Goal: Task Accomplishment & Management: Manage account settings

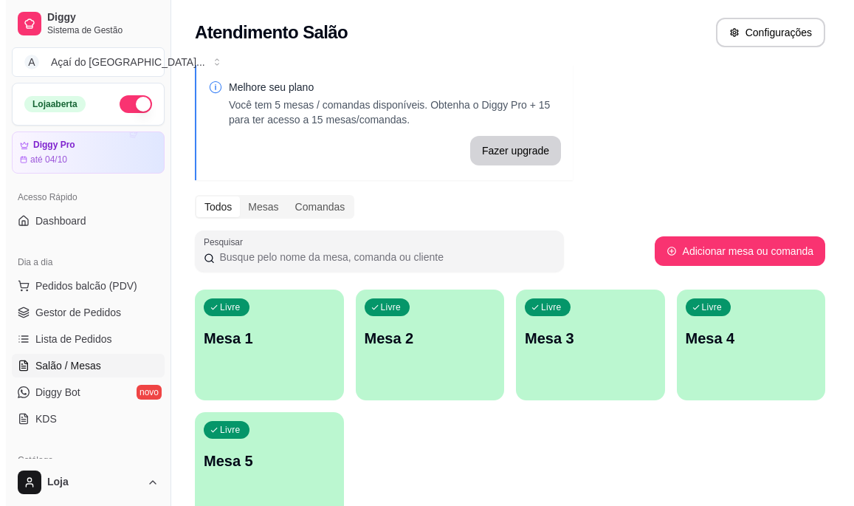
scroll to position [148, 0]
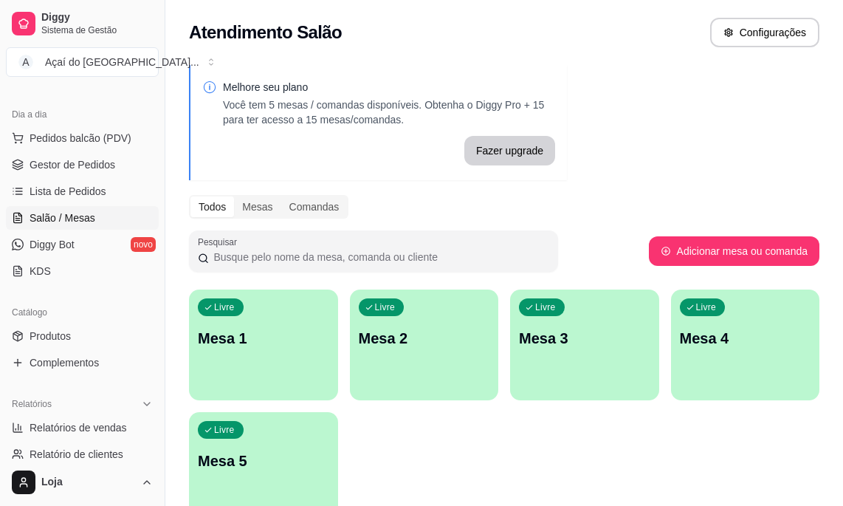
click at [247, 312] on div "Livre Mesa 1" at bounding box center [263, 335] width 149 height 93
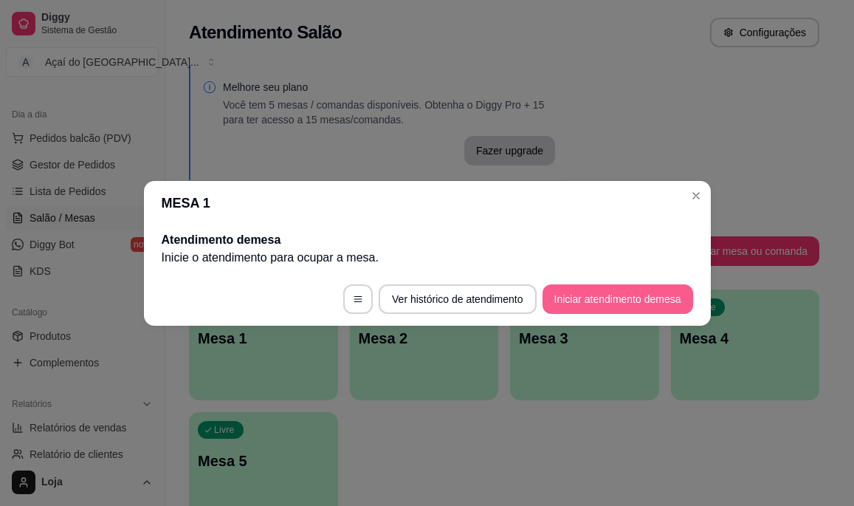
click at [574, 298] on button "Iniciar atendimento de mesa" at bounding box center [618, 299] width 151 height 30
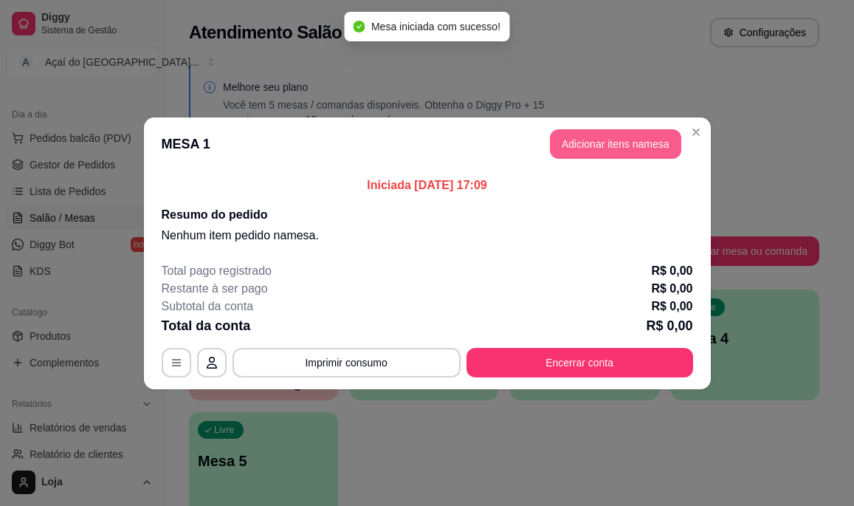
click at [568, 150] on button "Adicionar itens na mesa" at bounding box center [615, 144] width 131 height 30
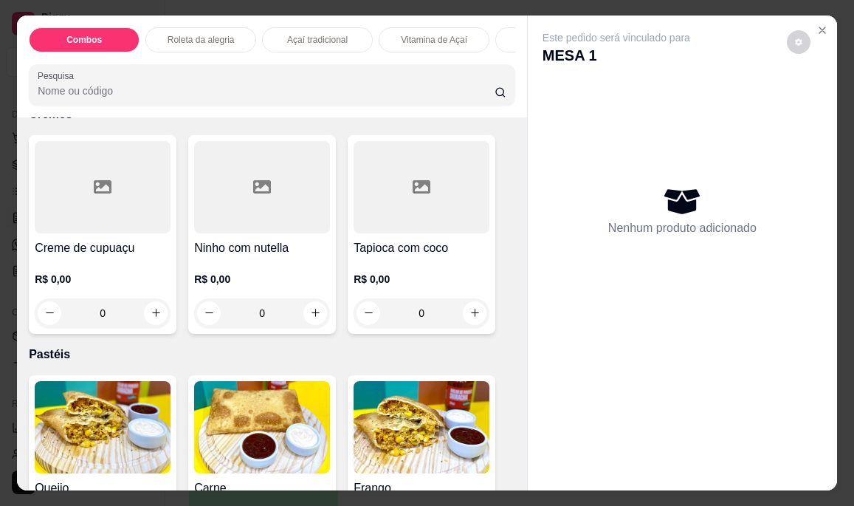
scroll to position [1624, 0]
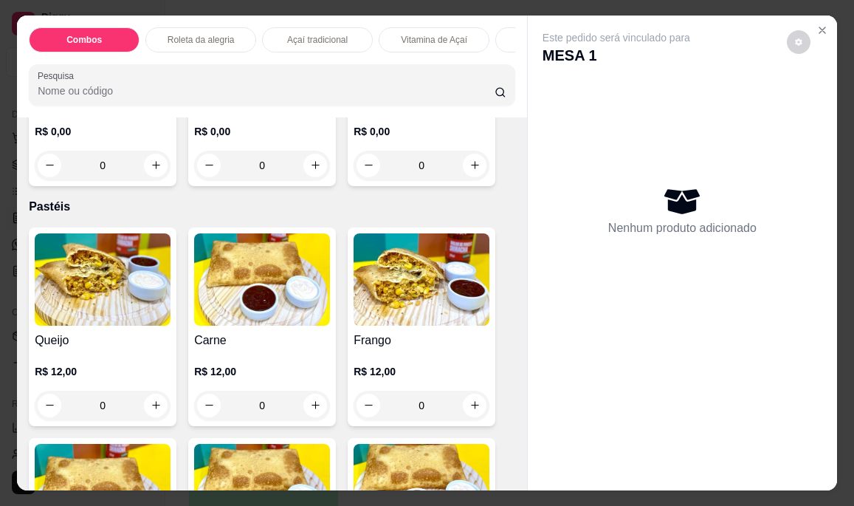
click at [139, 289] on img at bounding box center [103, 279] width 136 height 92
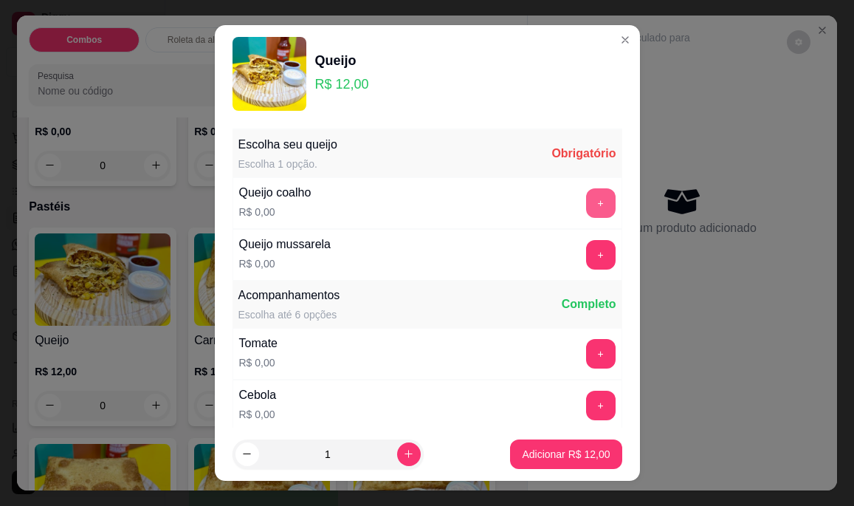
click at [586, 205] on button "+" at bounding box center [601, 203] width 30 height 30
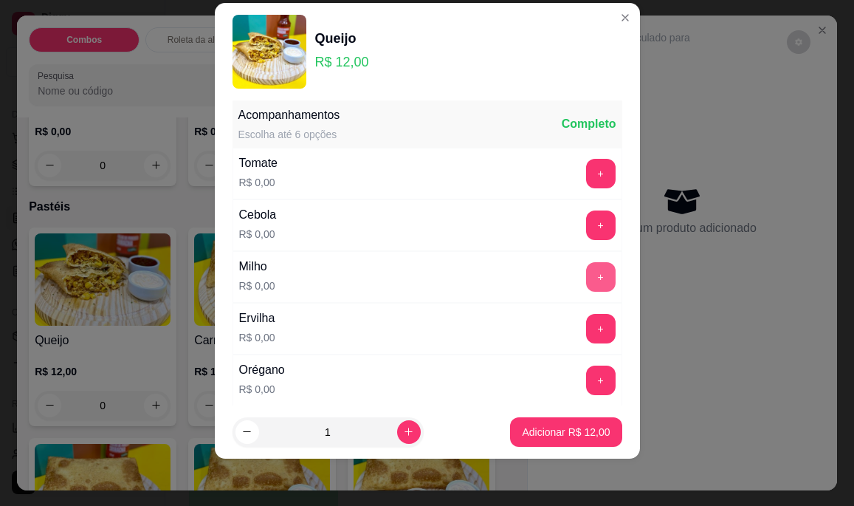
click at [586, 287] on button "+" at bounding box center [601, 277] width 30 height 30
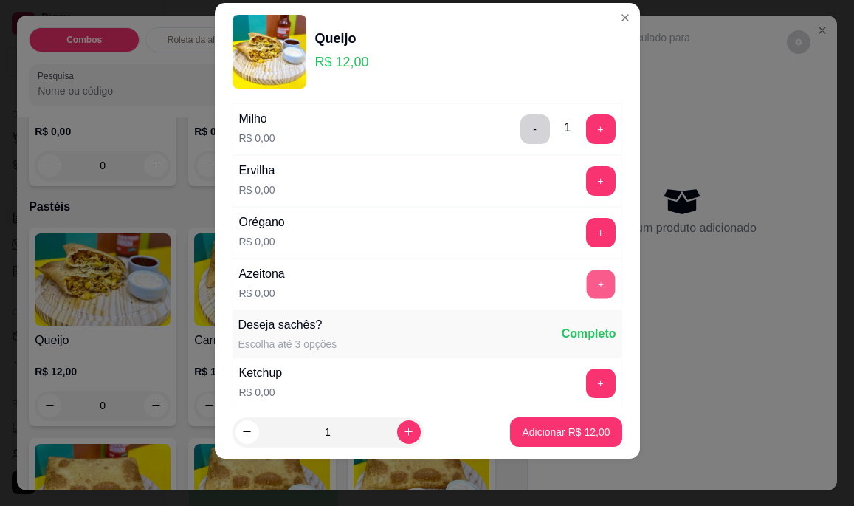
click at [586, 282] on button "+" at bounding box center [600, 284] width 29 height 29
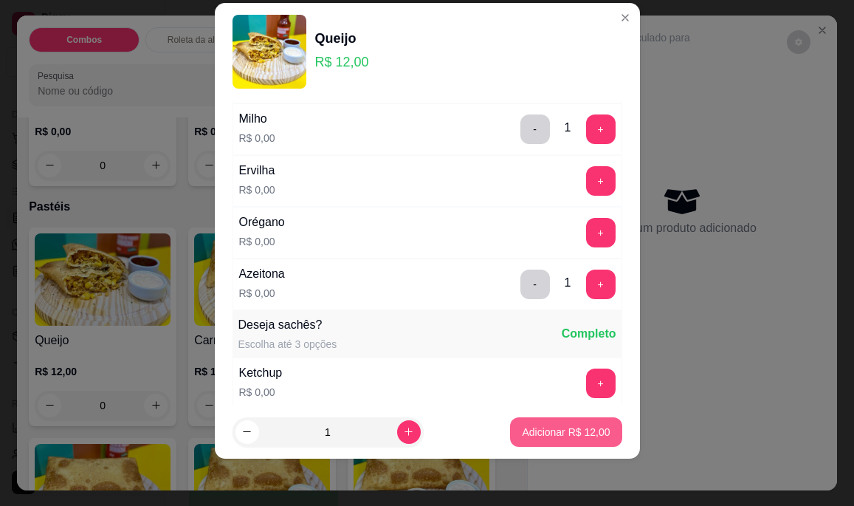
click at [531, 441] on button "Adicionar R$ 12,00" at bounding box center [565, 432] width 111 height 30
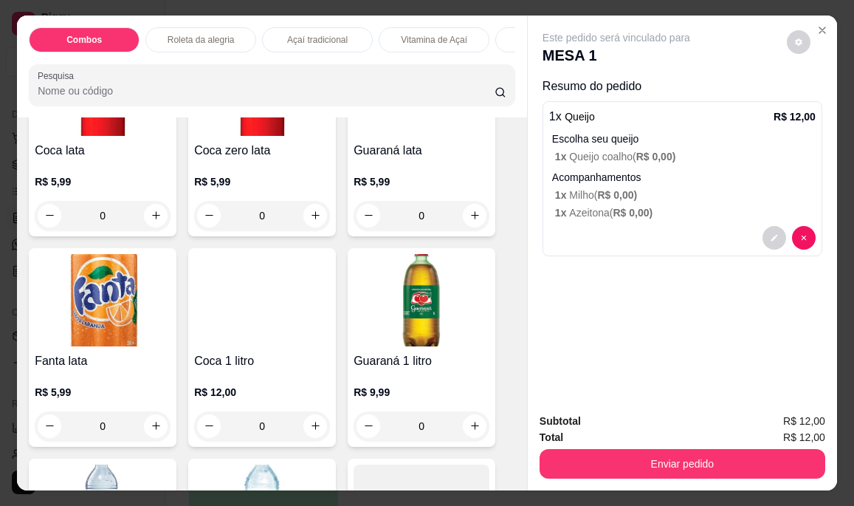
scroll to position [4651, 0]
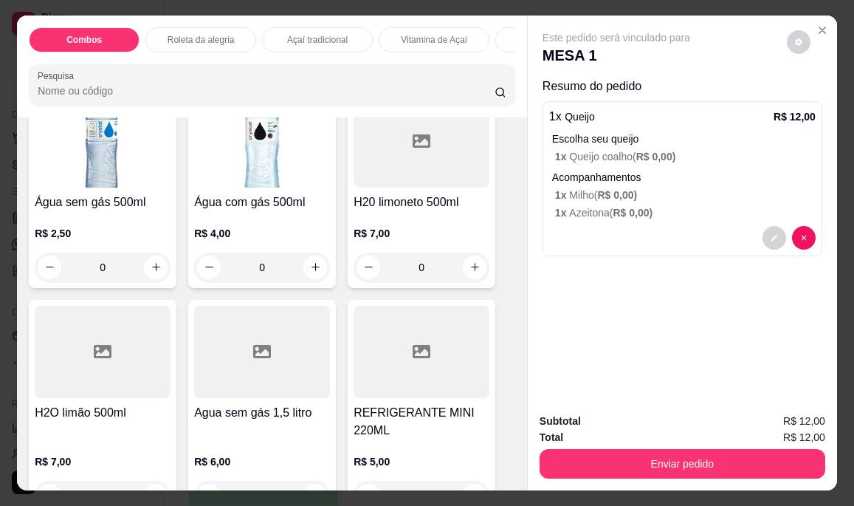
click at [124, 209] on h4 "Água sem gás 500ml" at bounding box center [103, 202] width 136 height 18
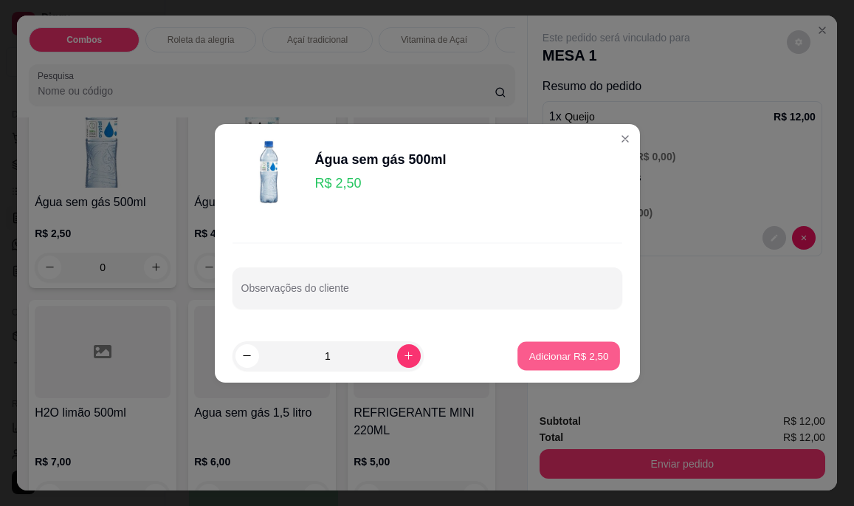
click at [575, 358] on p "Adicionar R$ 2,50" at bounding box center [569, 355] width 80 height 14
type input "1"
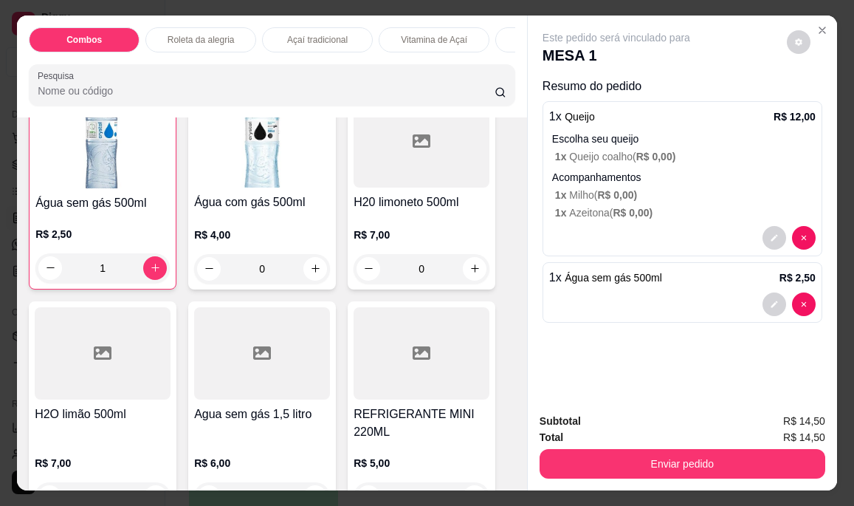
scroll to position [4652, 0]
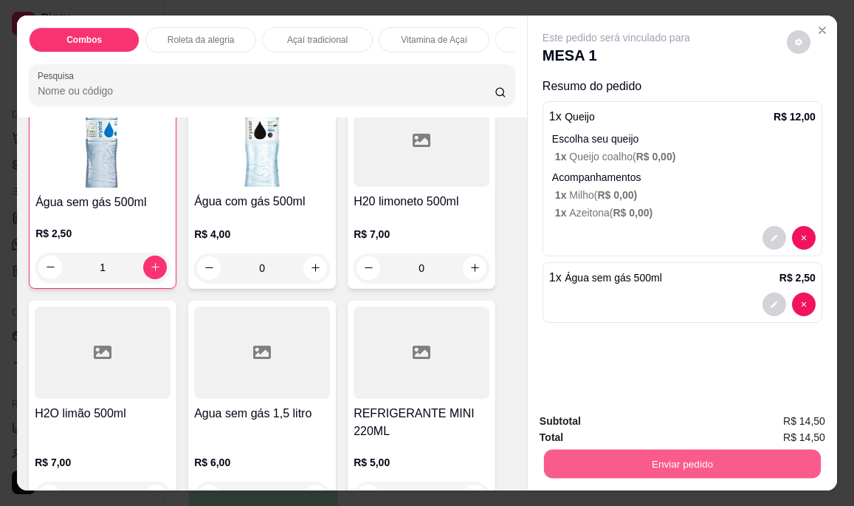
click at [583, 453] on button "Enviar pedido" at bounding box center [682, 464] width 277 height 29
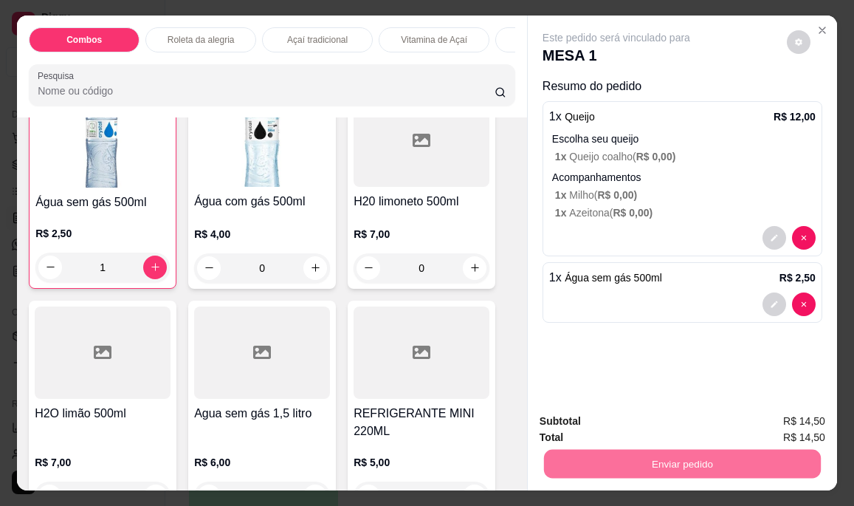
click at [631, 420] on button "Não registrar e enviar pedido" at bounding box center [634, 422] width 154 height 28
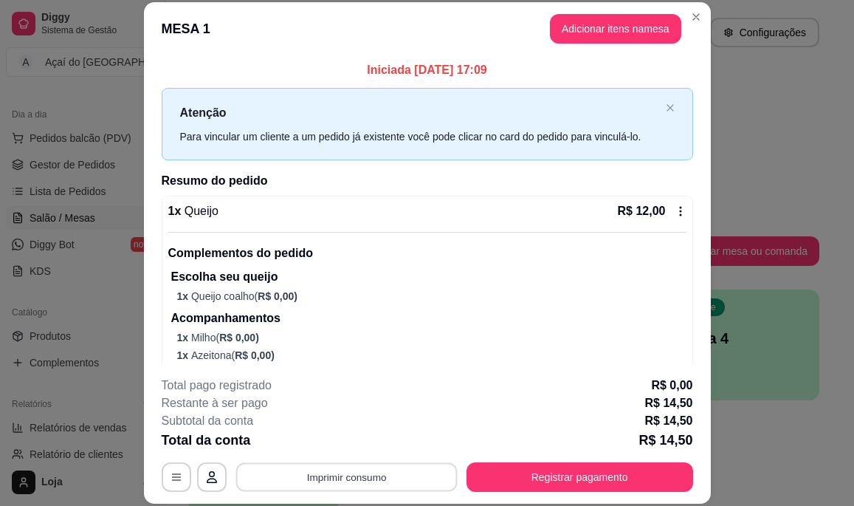
click at [333, 478] on button "Imprimir consumo" at bounding box center [346, 476] width 221 height 29
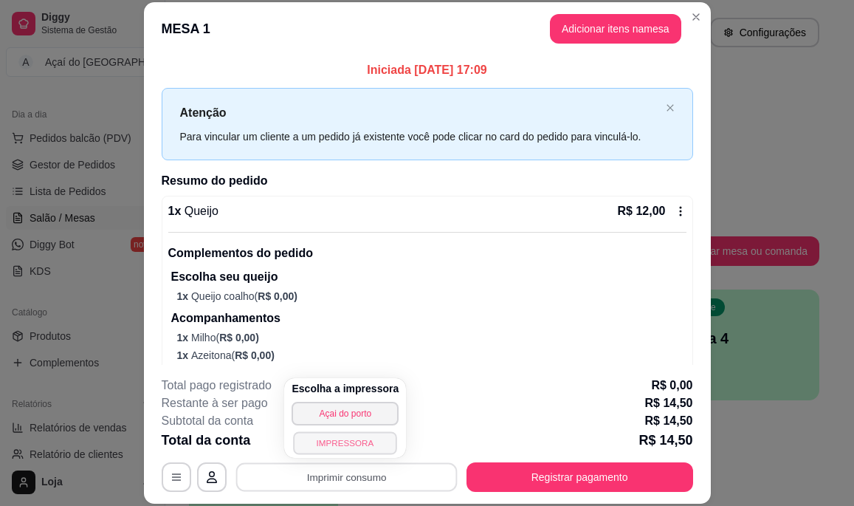
click at [339, 438] on button "IMPRESSORA" at bounding box center [345, 442] width 103 height 23
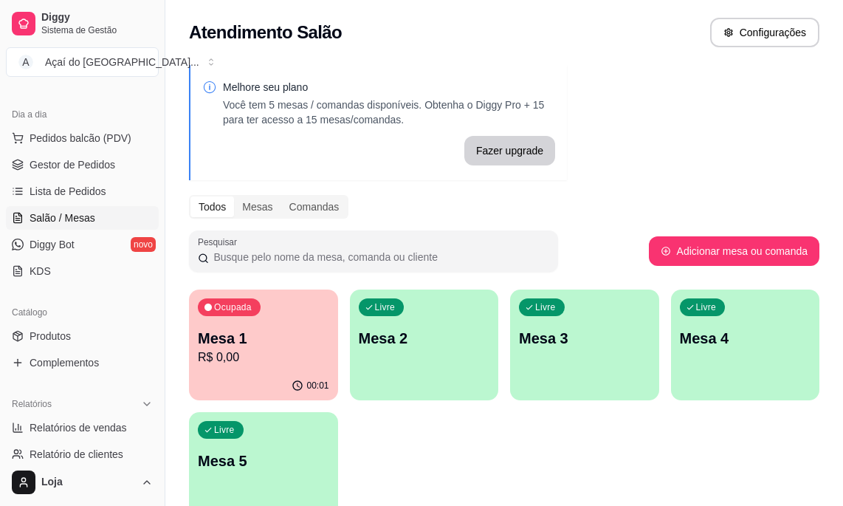
click at [315, 356] on p "R$ 0,00" at bounding box center [263, 357] width 131 height 18
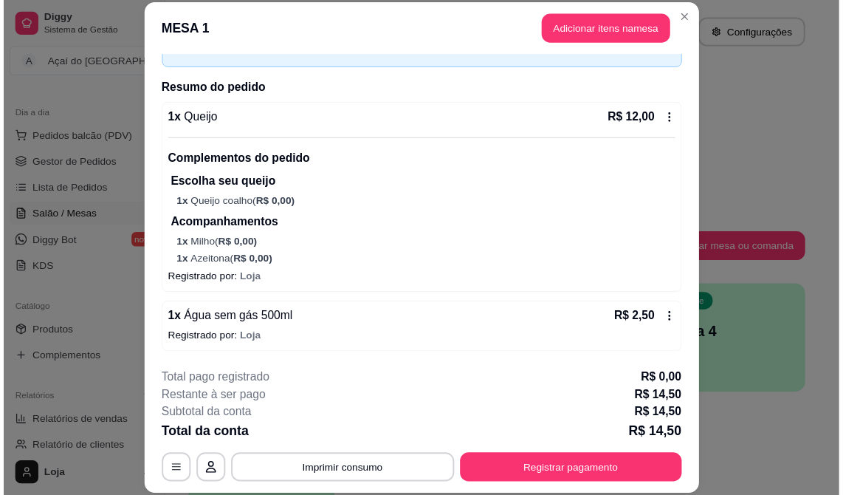
scroll to position [45, 0]
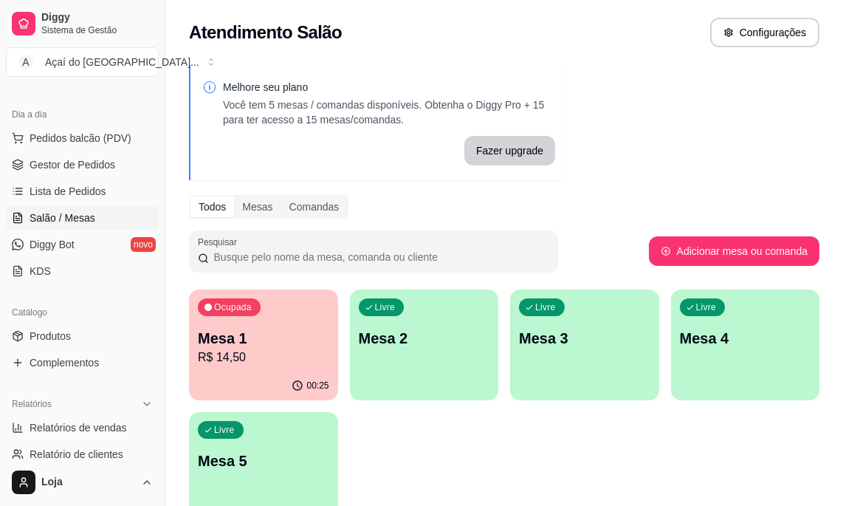
click at [303, 361] on p "R$ 14,50" at bounding box center [263, 357] width 131 height 18
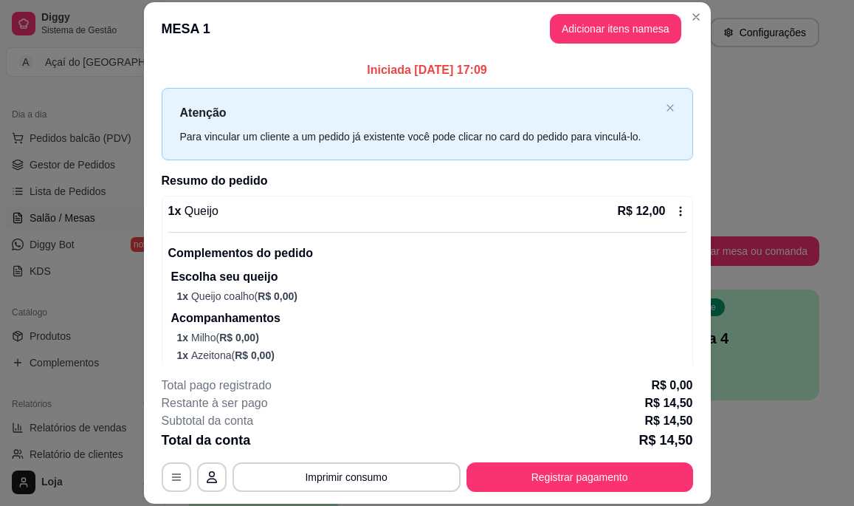
click at [549, 493] on footer "**********" at bounding box center [427, 434] width 567 height 139
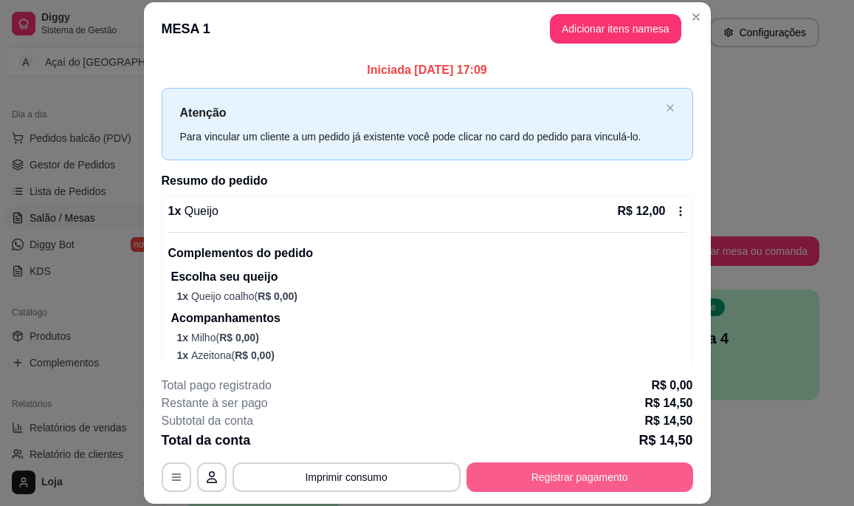
click at [549, 482] on button "Registrar pagamento" at bounding box center [580, 477] width 227 height 30
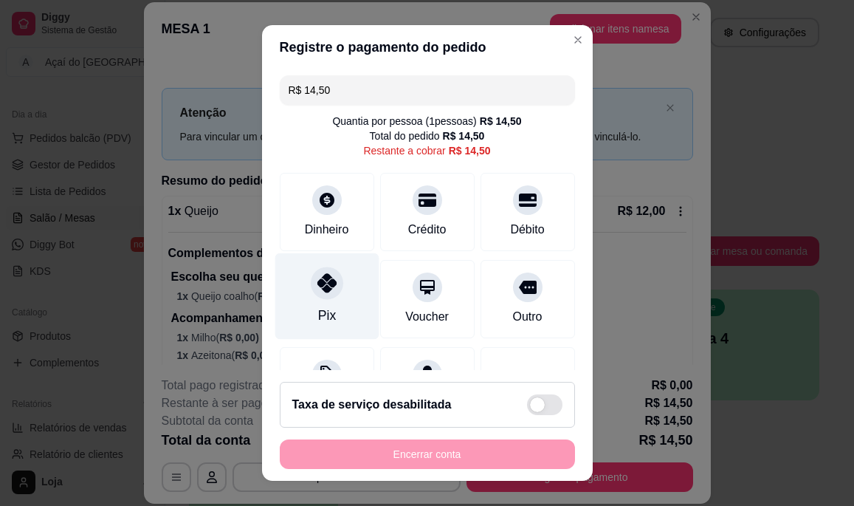
click at [342, 296] on div "Pix" at bounding box center [327, 296] width 104 height 86
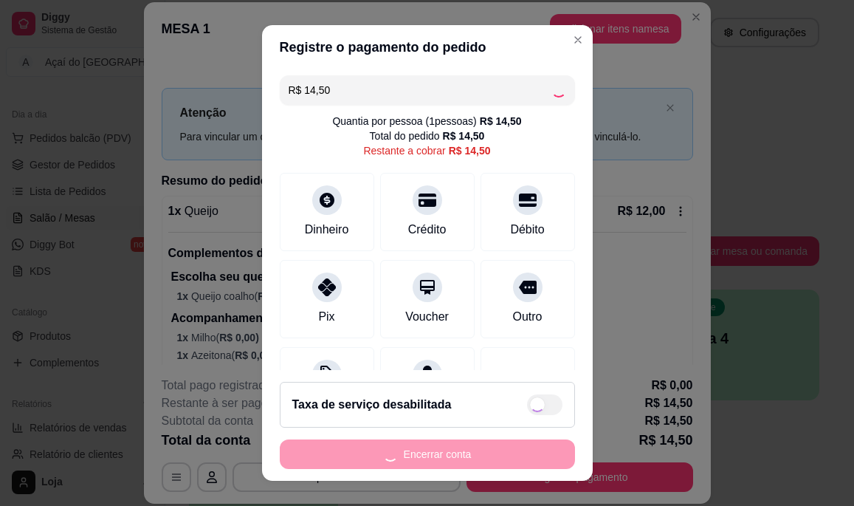
type input "R$ 0,00"
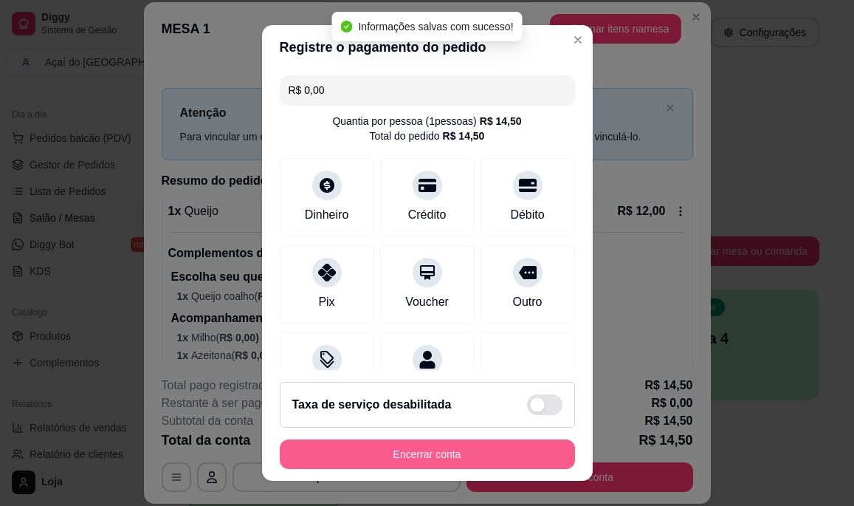
click at [450, 461] on button "Encerrar conta" at bounding box center [427, 454] width 295 height 30
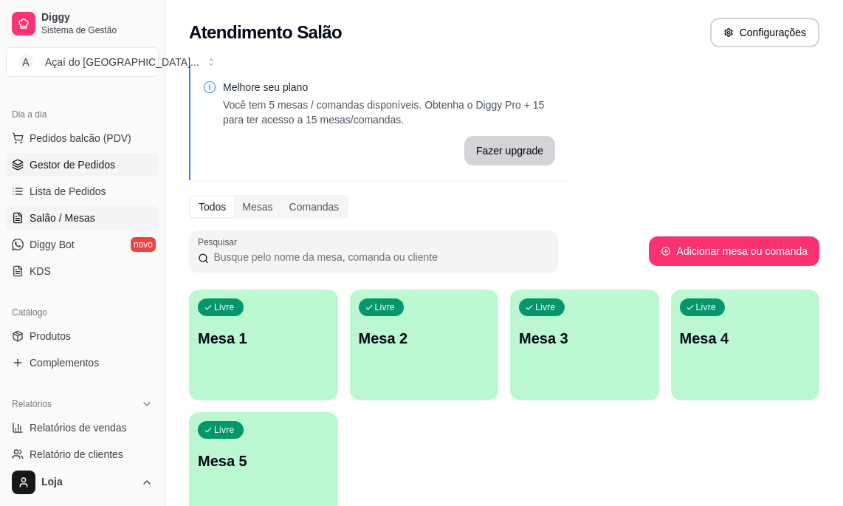
click at [88, 166] on span "Gestor de Pedidos" at bounding box center [73, 164] width 86 height 15
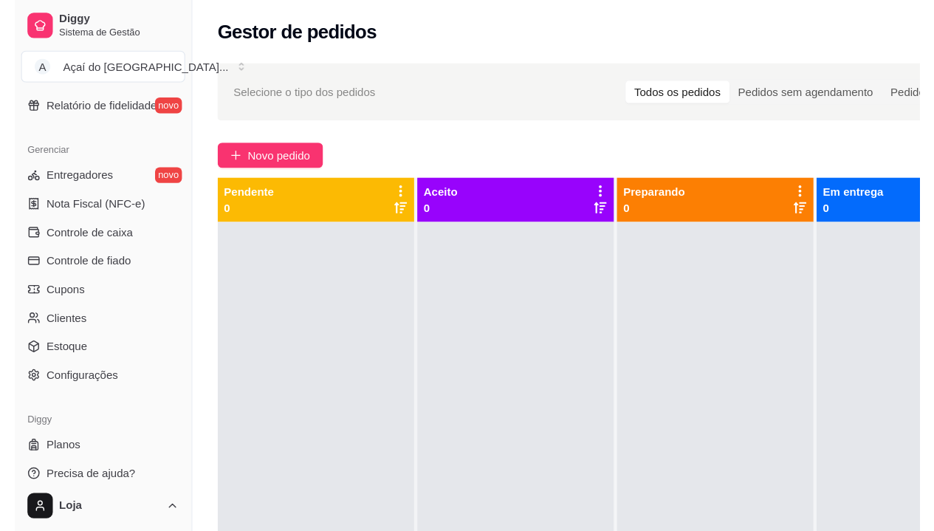
scroll to position [521, 0]
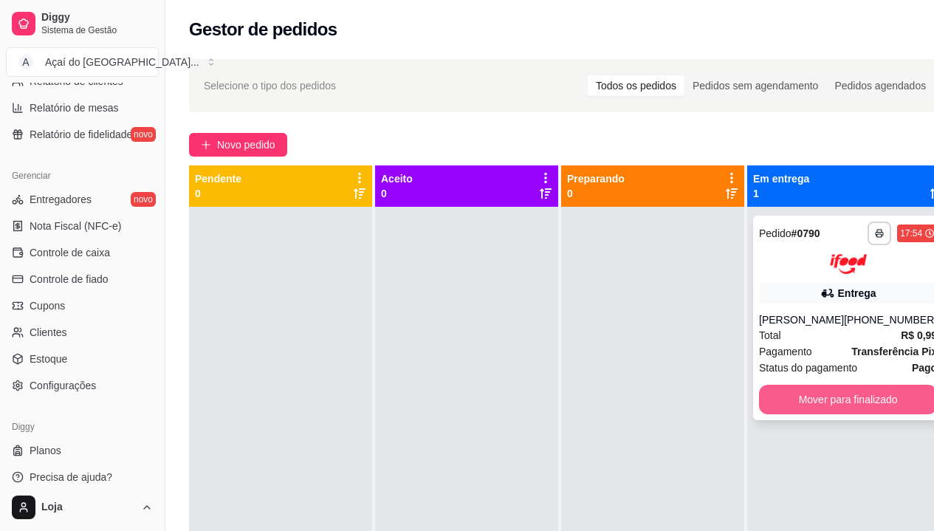
click at [842, 414] on button "Mover para finalizado" at bounding box center [848, 400] width 178 height 30
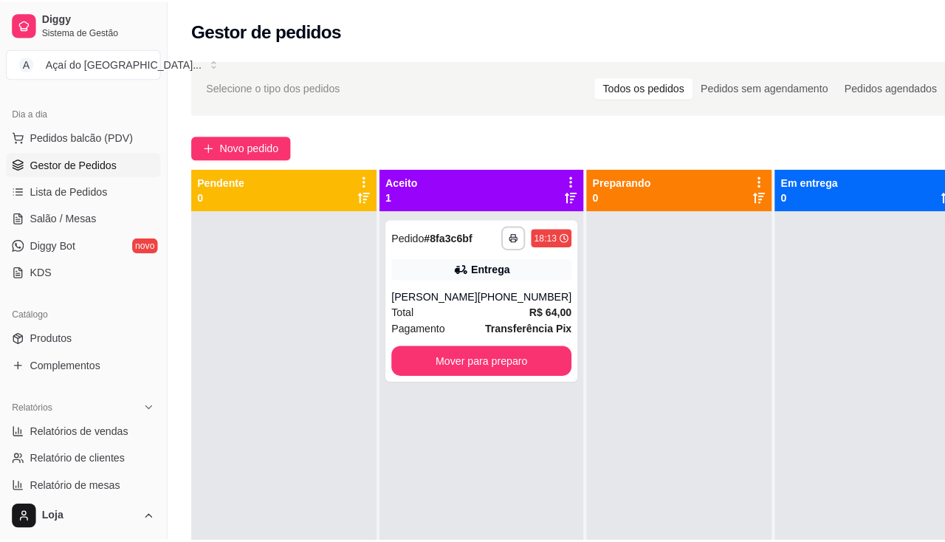
scroll to position [4, 0]
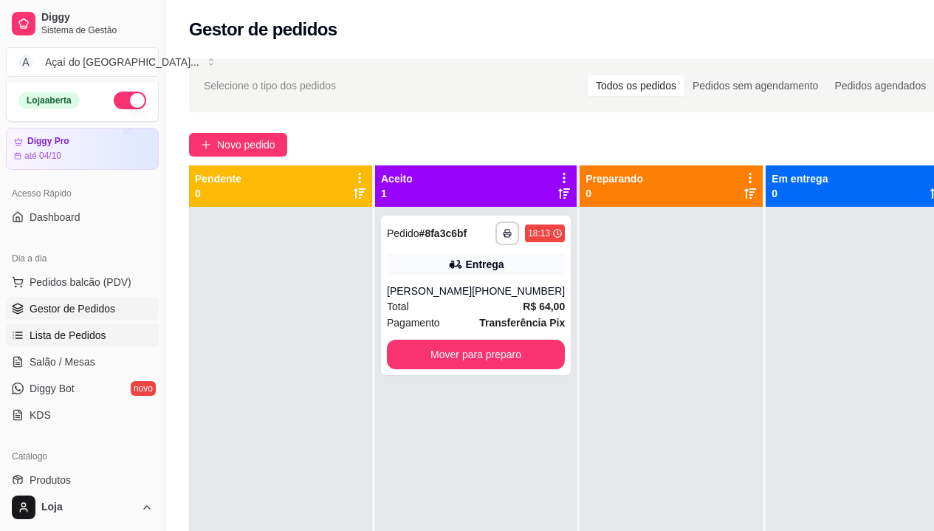
click at [80, 337] on span "Lista de Pedidos" at bounding box center [68, 335] width 77 height 15
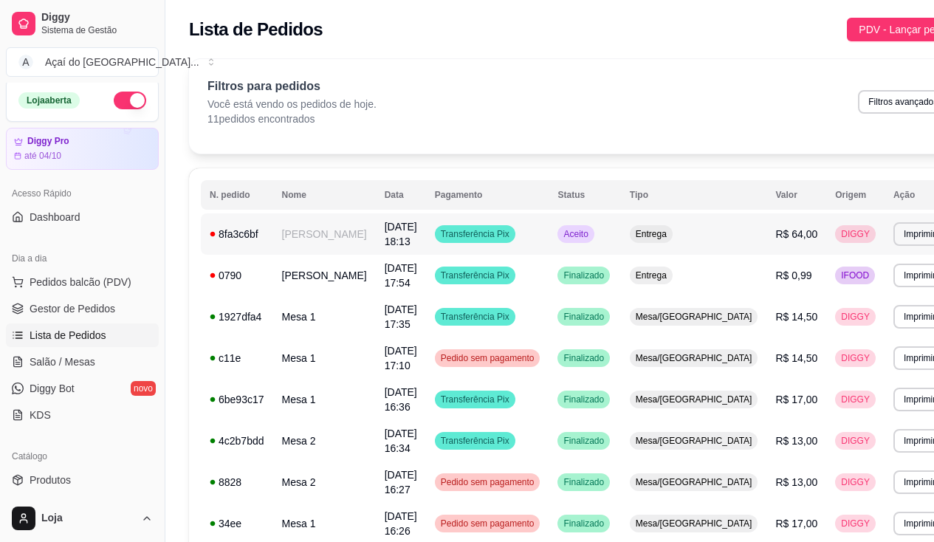
click at [219, 221] on td "8fa3c6bf" at bounding box center [237, 233] width 72 height 41
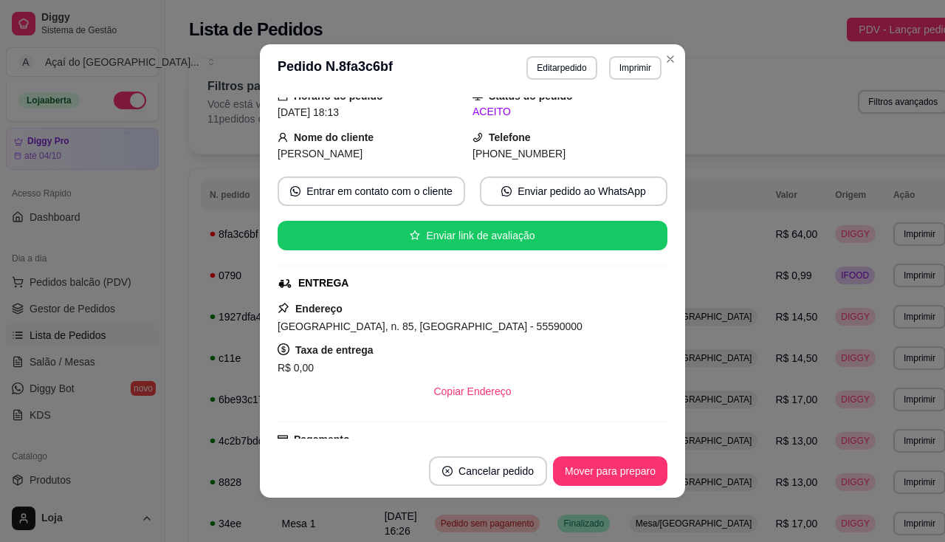
scroll to position [221, 0]
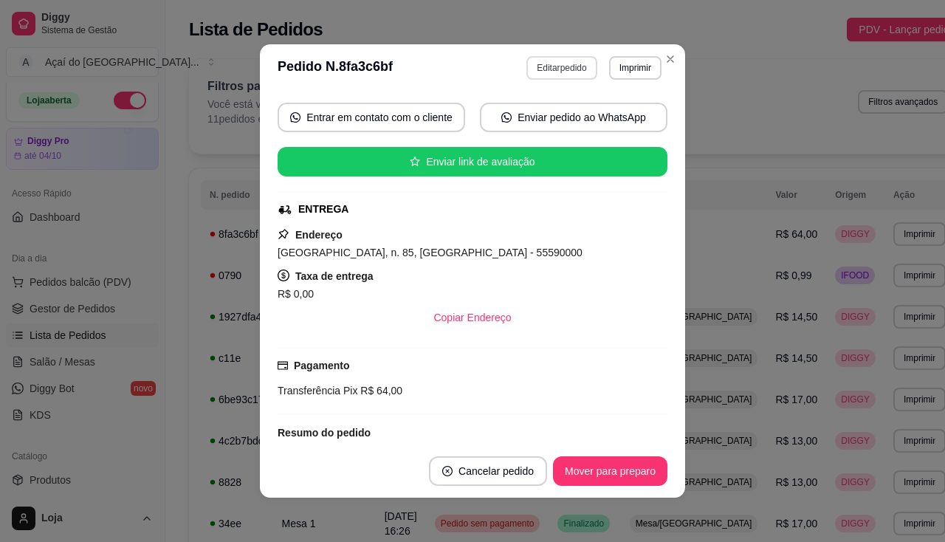
click at [572, 73] on button "Editar pedido" at bounding box center [561, 68] width 70 height 24
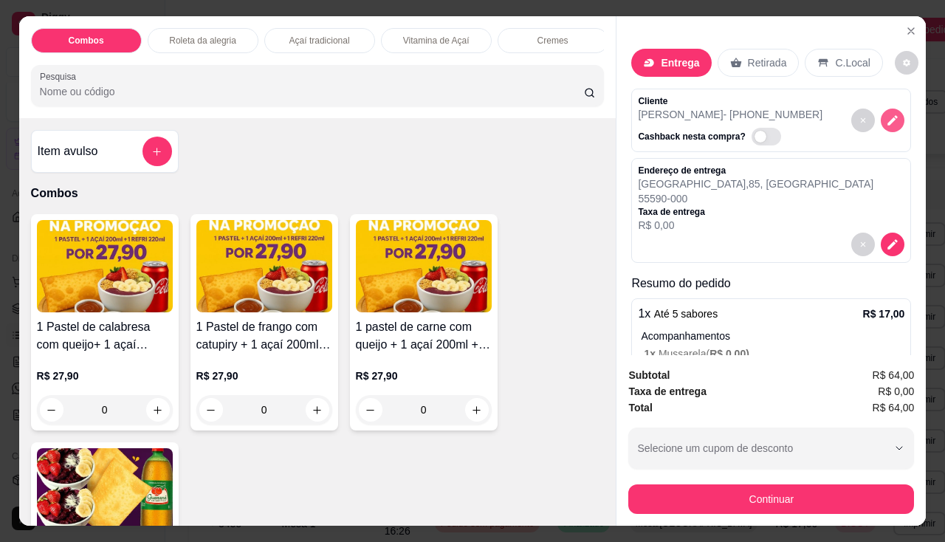
click at [842, 118] on icon "decrease-product-quantity" at bounding box center [892, 120] width 13 height 13
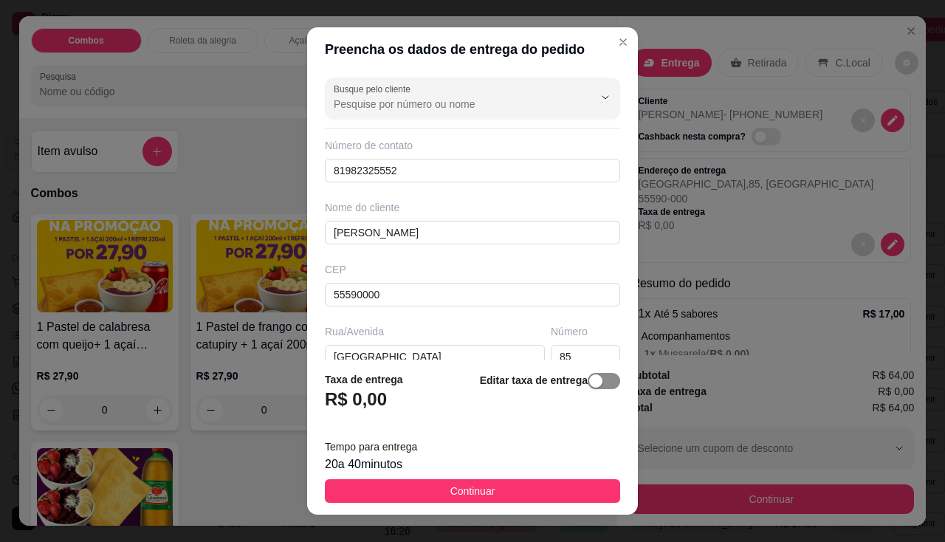
click at [600, 376] on span "button" at bounding box center [604, 381] width 32 height 16
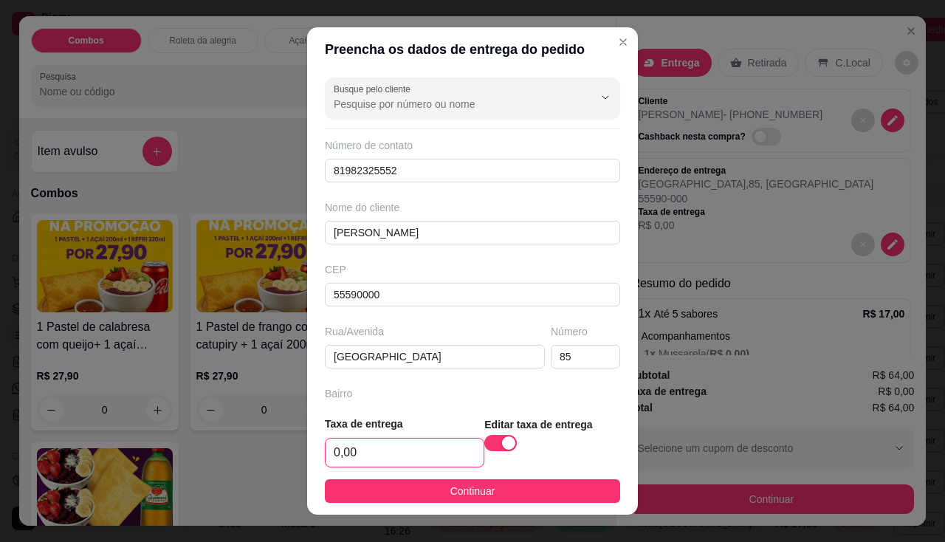
click at [362, 461] on input "0,00" at bounding box center [405, 453] width 158 height 28
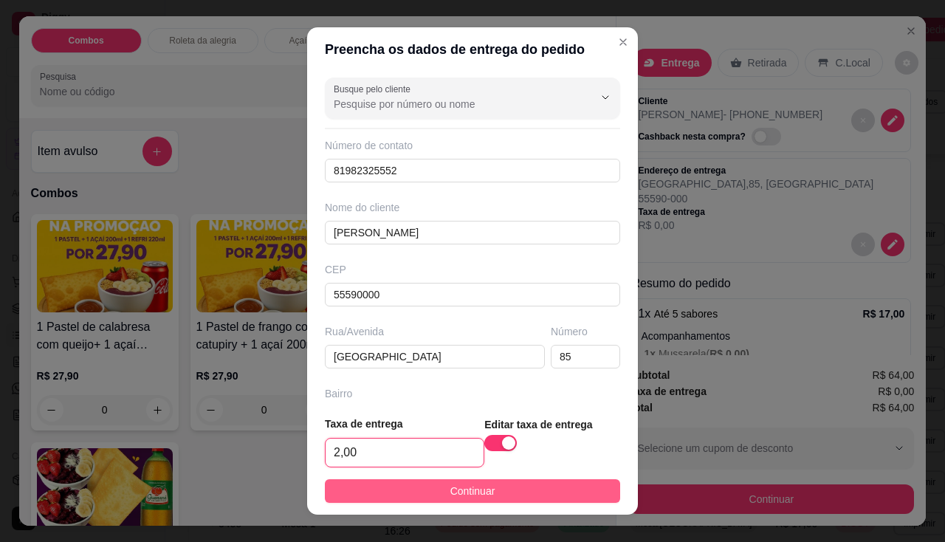
type input "2,00"
click at [383, 503] on button "Continuar" at bounding box center [472, 491] width 295 height 24
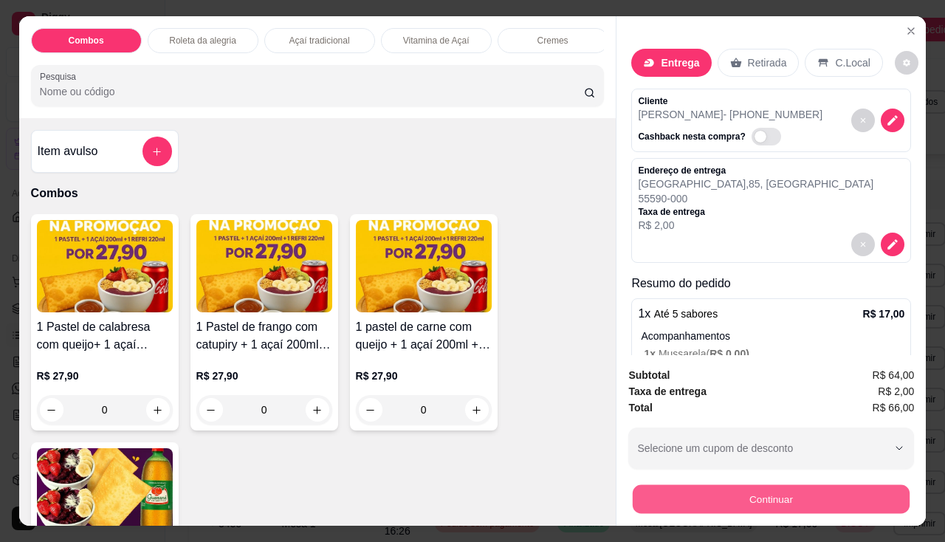
click at [672, 485] on button "Continuar" at bounding box center [771, 499] width 277 height 29
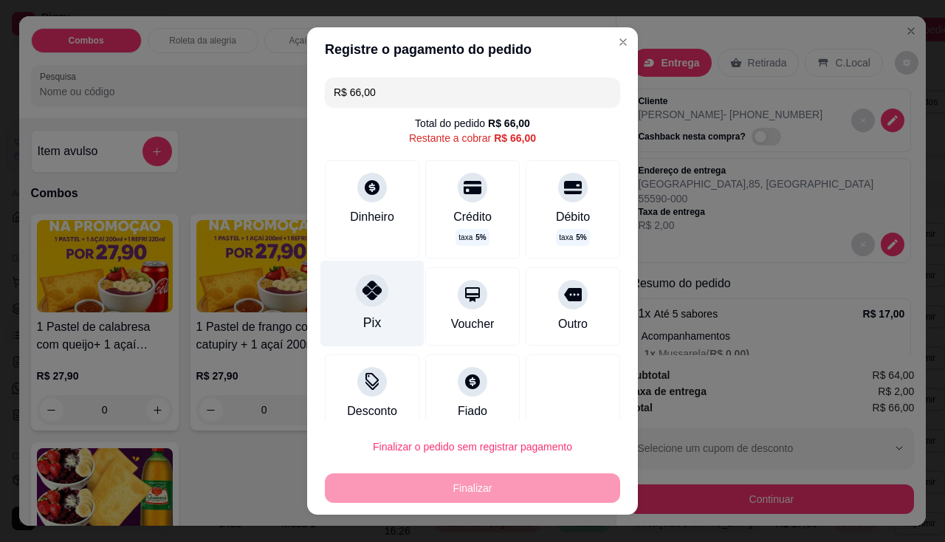
click at [366, 281] on icon at bounding box center [372, 290] width 19 height 19
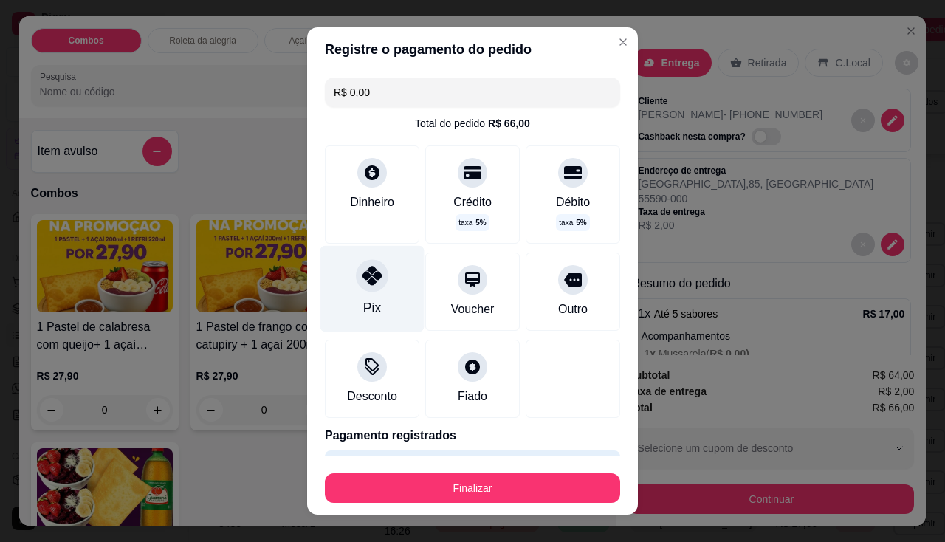
type input "R$ 0,00"
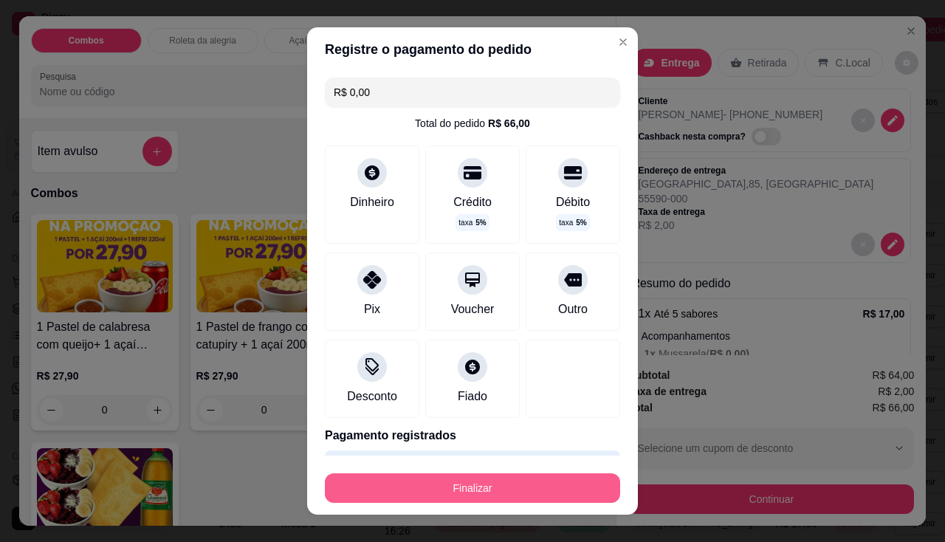
click at [426, 477] on button "Finalizar" at bounding box center [472, 488] width 295 height 30
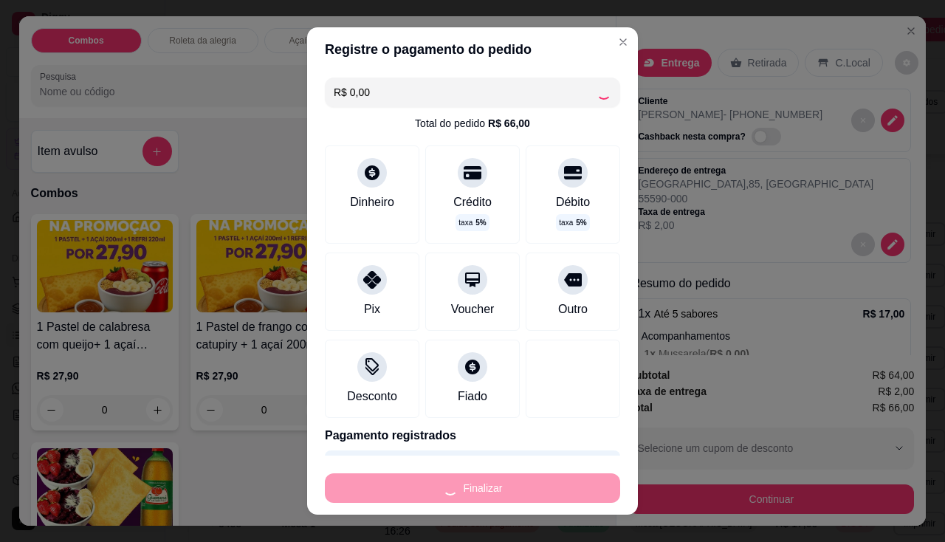
type input "0"
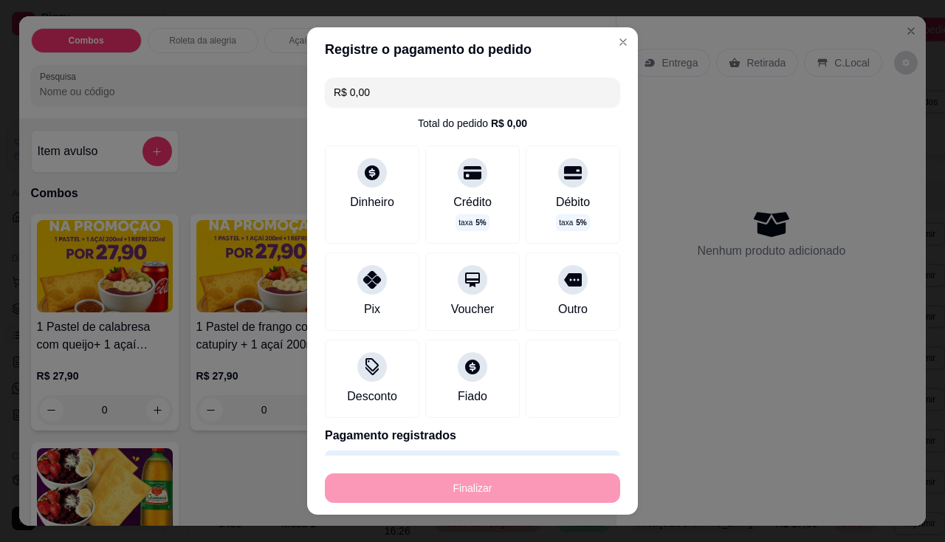
type input "-R$ 66,00"
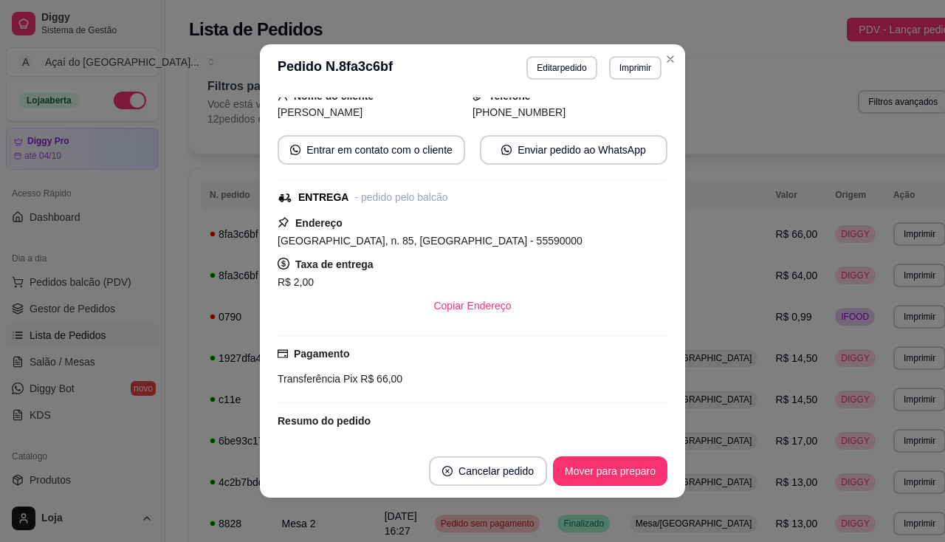
scroll to position [254, 0]
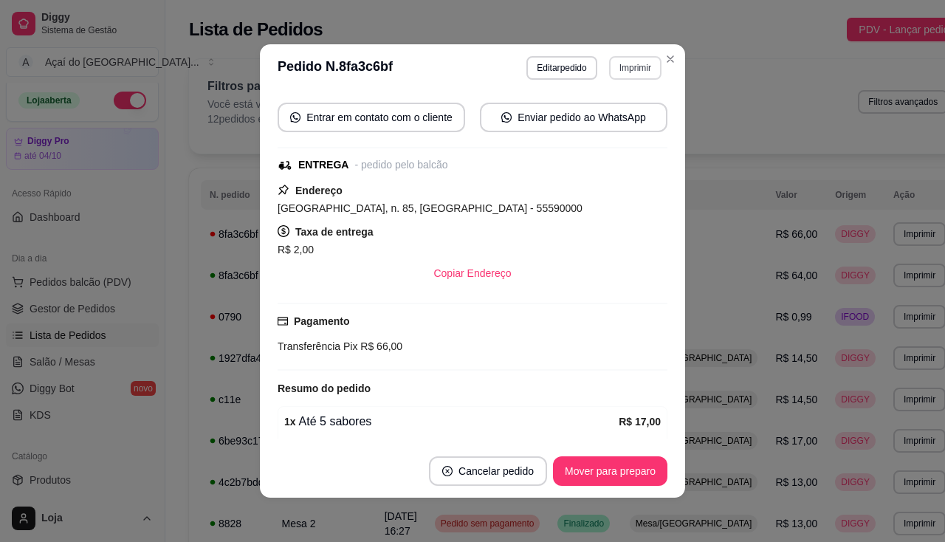
click at [641, 63] on button "Imprimir" at bounding box center [635, 68] width 52 height 24
click at [610, 143] on button "IMPRESSORA" at bounding box center [603, 148] width 103 height 23
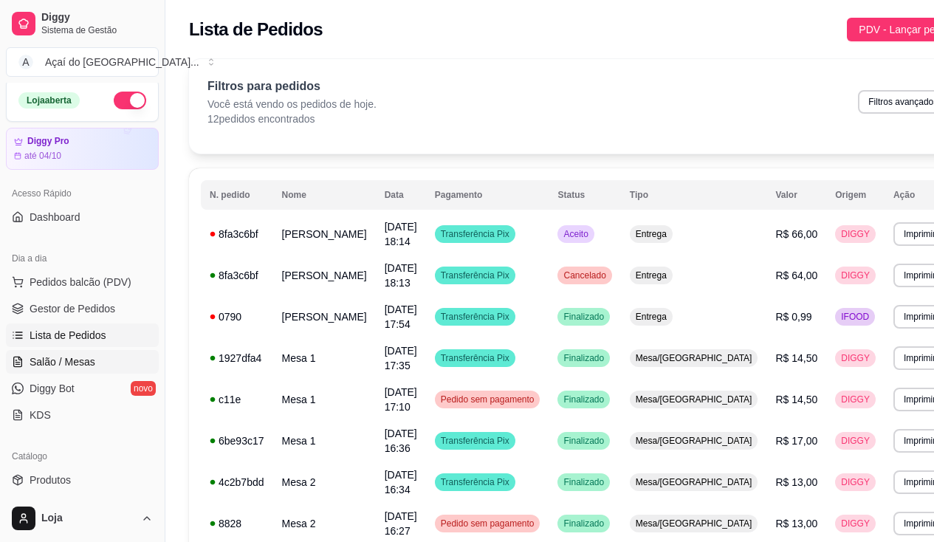
click at [54, 358] on span "Salão / Mesas" at bounding box center [63, 361] width 66 height 15
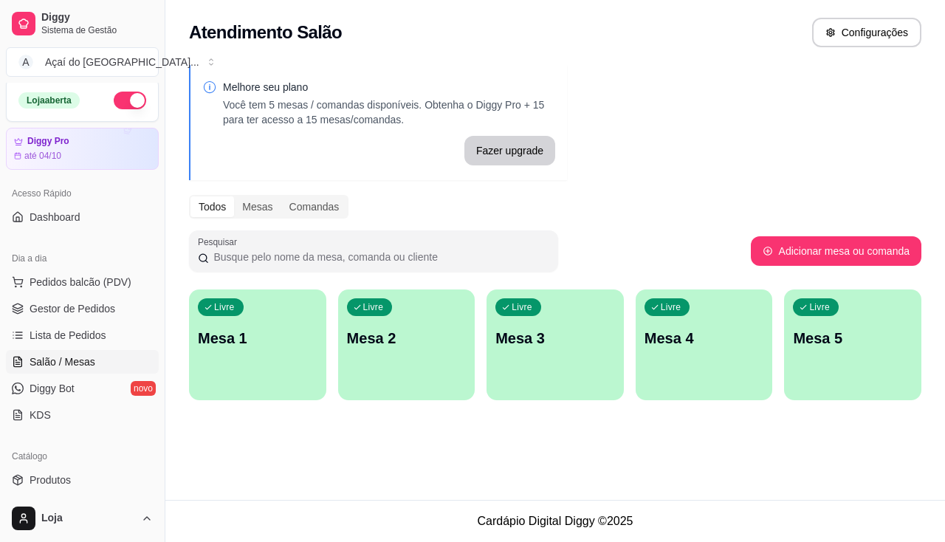
click at [293, 352] on div "Livre Mesa 1" at bounding box center [257, 335] width 137 height 93
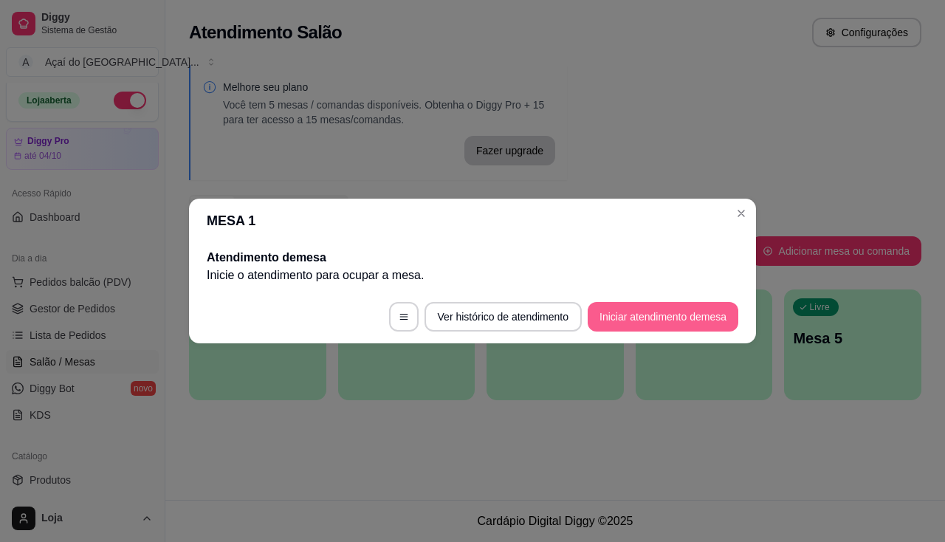
click at [594, 303] on button "Iniciar atendimento de mesa" at bounding box center [663, 317] width 151 height 30
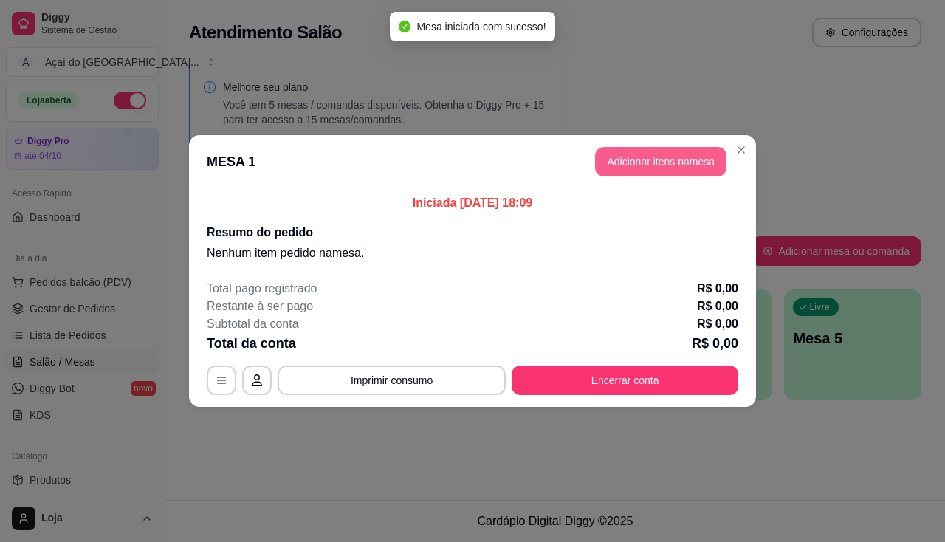
click at [619, 161] on button "Adicionar itens na mesa" at bounding box center [660, 162] width 131 height 30
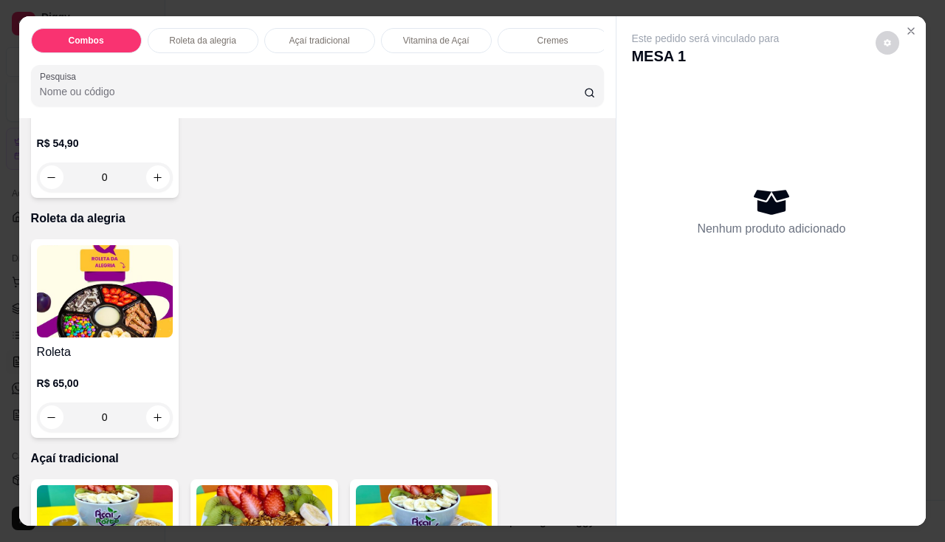
scroll to position [664, 0]
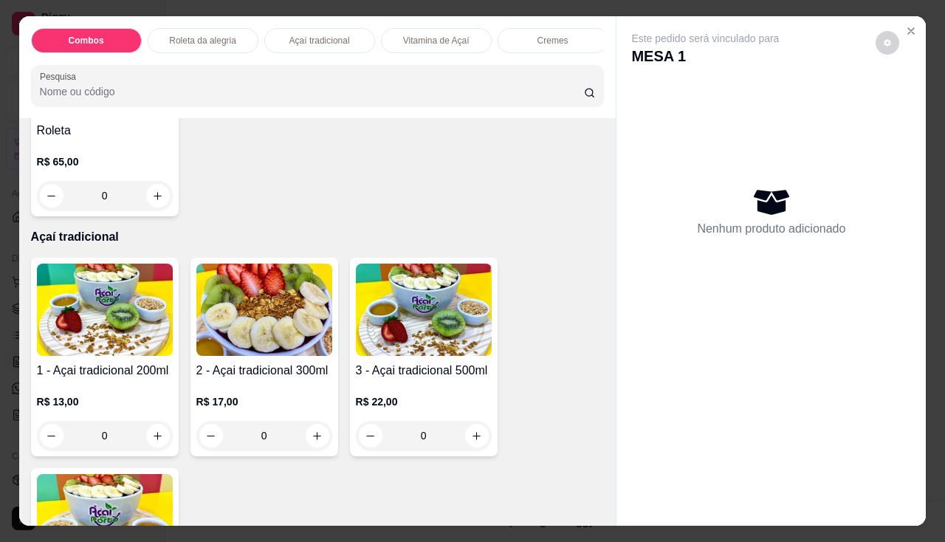
click at [261, 368] on h4 "2 - Açai tradicional 300ml" at bounding box center [264, 371] width 136 height 18
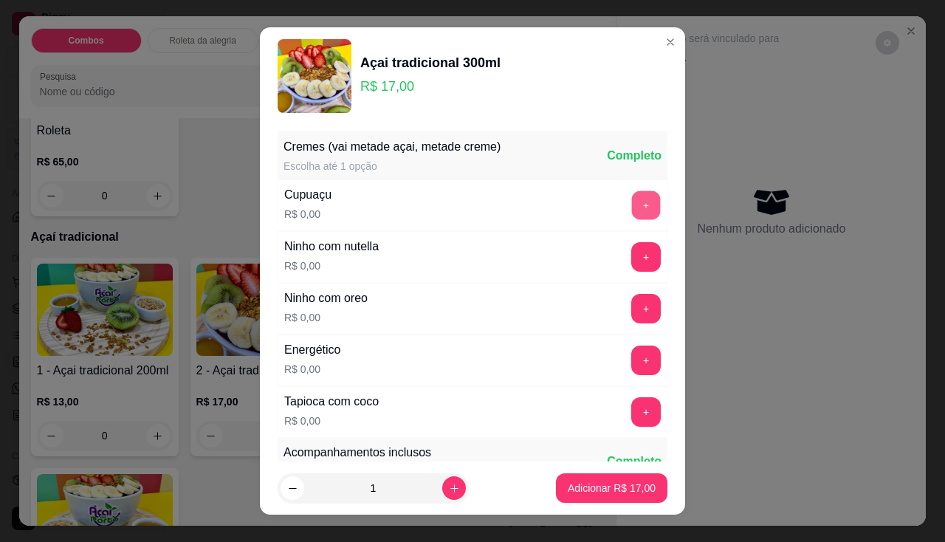
click at [632, 202] on button "+" at bounding box center [646, 204] width 29 height 29
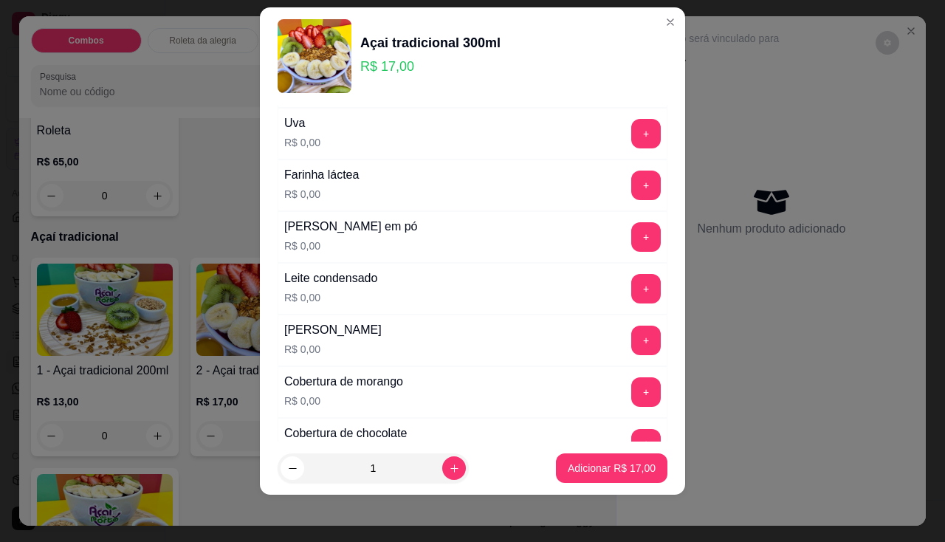
scroll to position [313, 0]
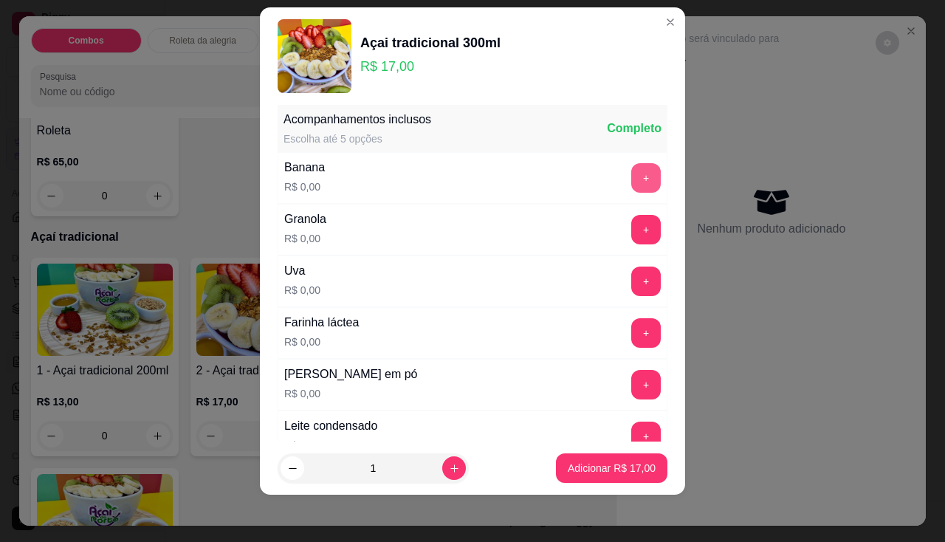
click at [631, 174] on button "+" at bounding box center [646, 178] width 30 height 30
click at [631, 222] on button "+" at bounding box center [646, 230] width 30 height 30
click at [633, 281] on div "+" at bounding box center [645, 282] width 41 height 30
click at [631, 284] on button "+" at bounding box center [646, 282] width 30 height 30
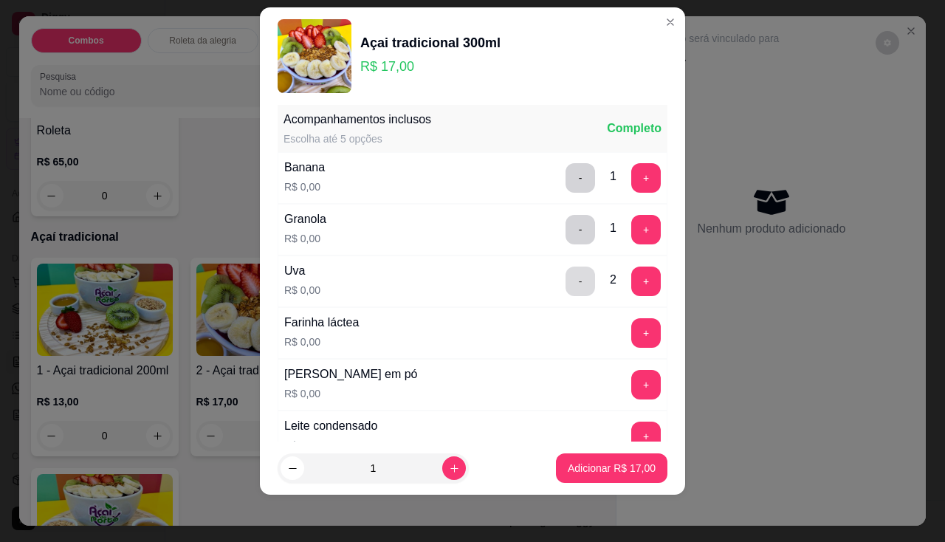
click at [566, 279] on button "-" at bounding box center [581, 282] width 30 height 30
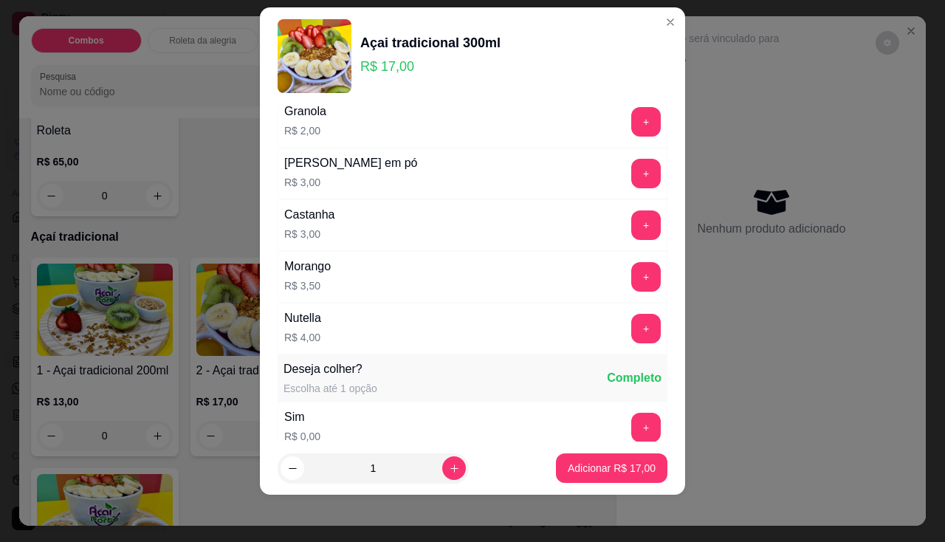
scroll to position [1520, 0]
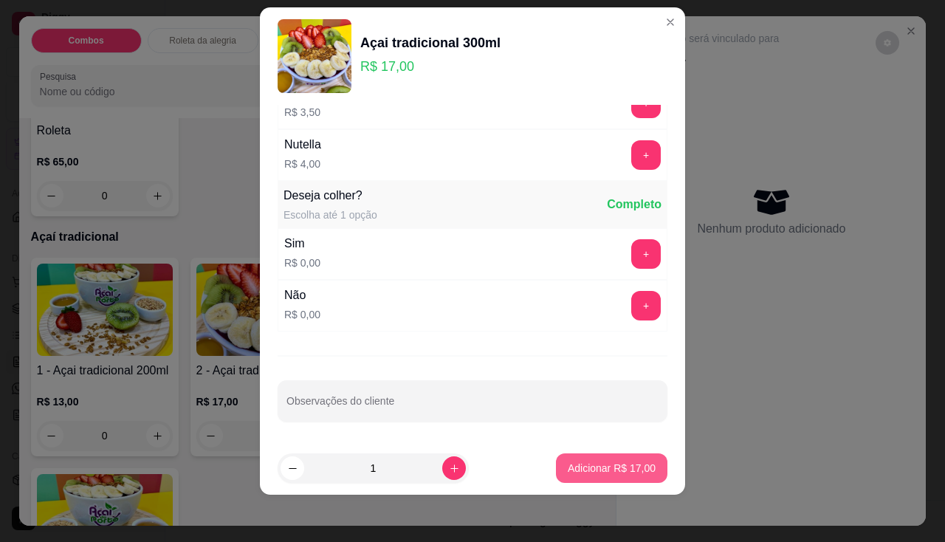
click at [594, 464] on p "Adicionar R$ 17,00" at bounding box center [612, 468] width 88 height 15
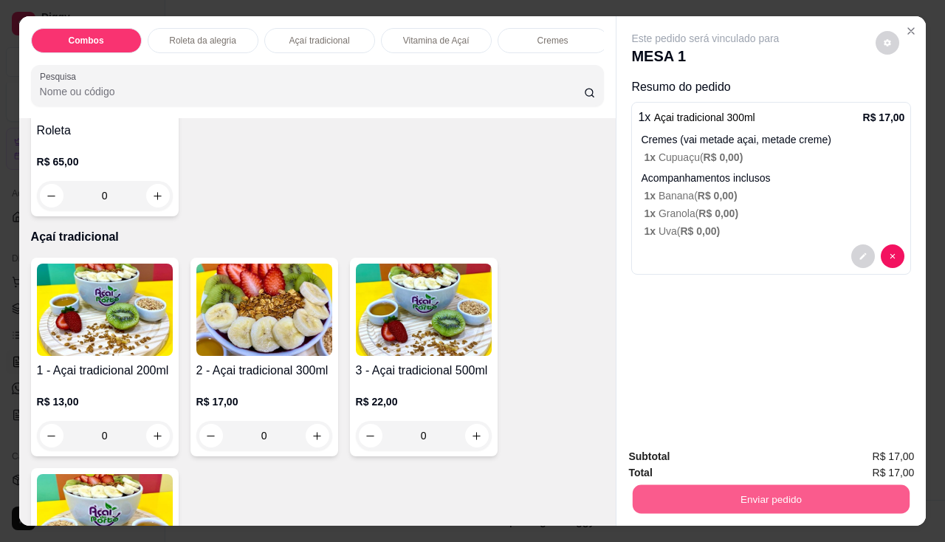
click at [713, 495] on button "Enviar pedido" at bounding box center [771, 499] width 277 height 29
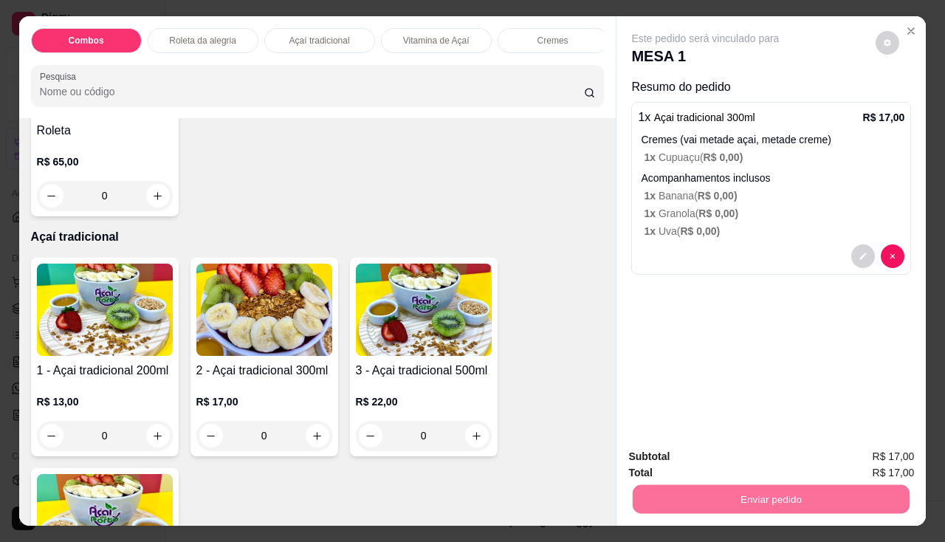
click at [710, 460] on button "Não registrar e enviar pedido" at bounding box center [723, 458] width 154 height 28
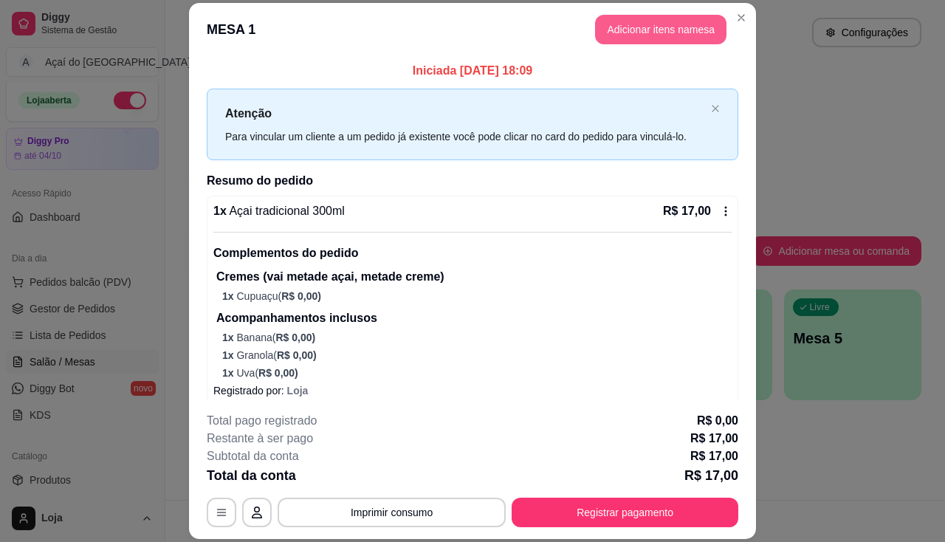
click at [652, 35] on button "Adicionar itens na mesa" at bounding box center [660, 30] width 131 height 30
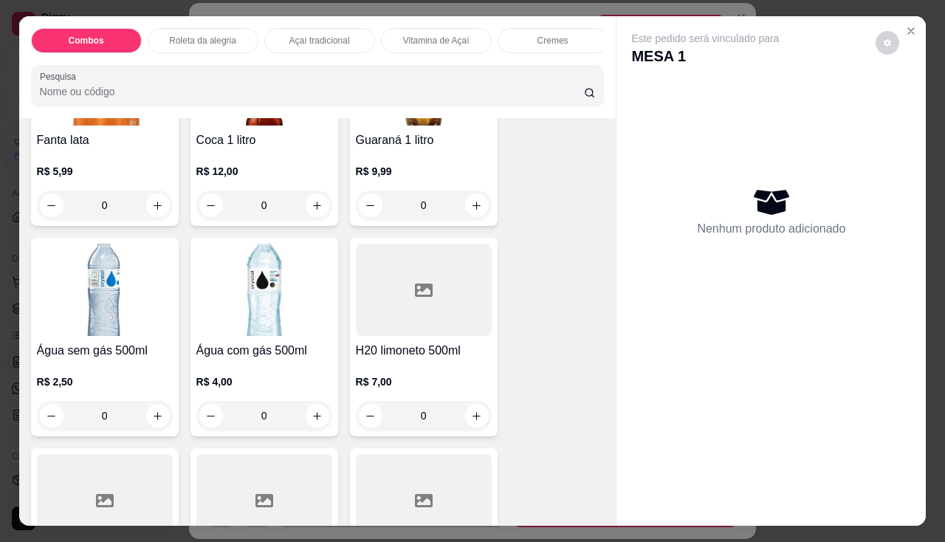
scroll to position [4651, 0]
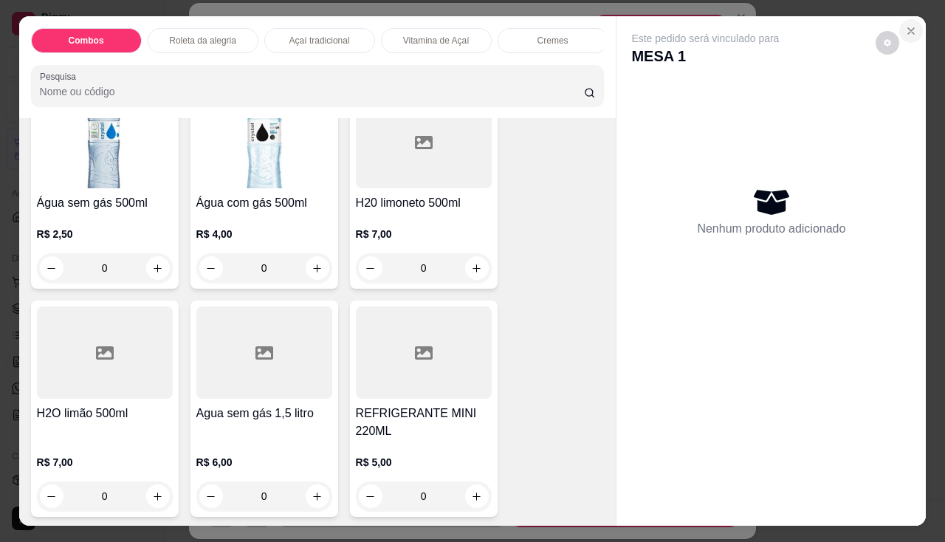
click at [842, 25] on icon "Close" at bounding box center [911, 31] width 12 height 12
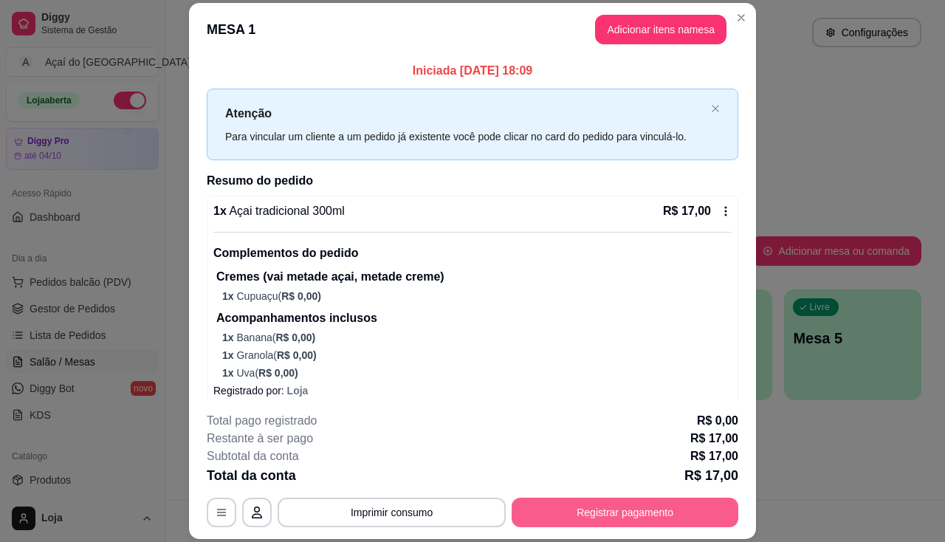
click at [594, 505] on button "Registrar pagamento" at bounding box center [625, 513] width 227 height 30
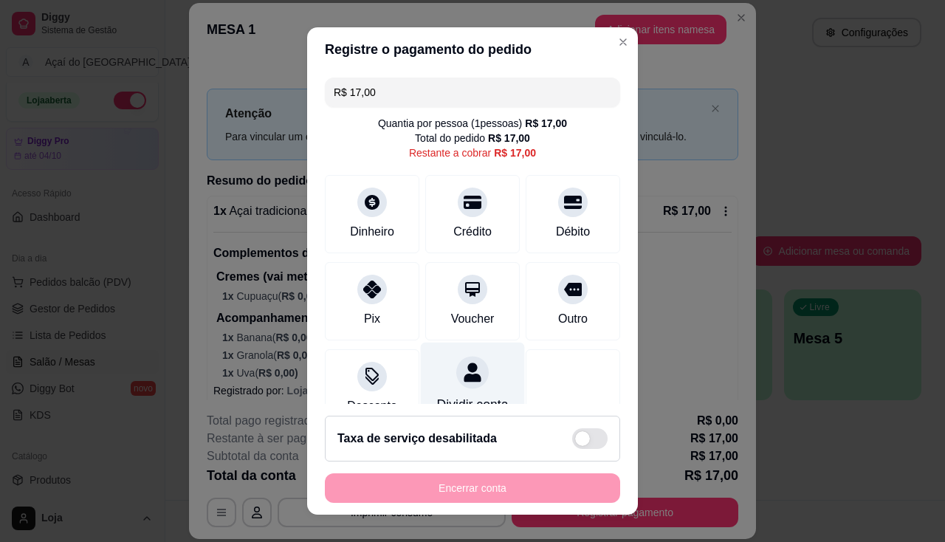
scroll to position [47, 0]
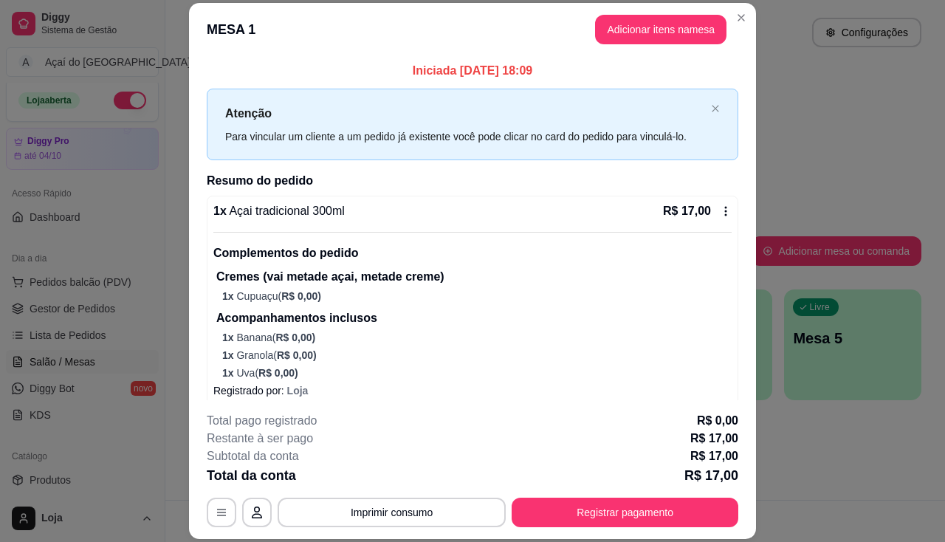
click at [720, 214] on icon at bounding box center [726, 211] width 12 height 12
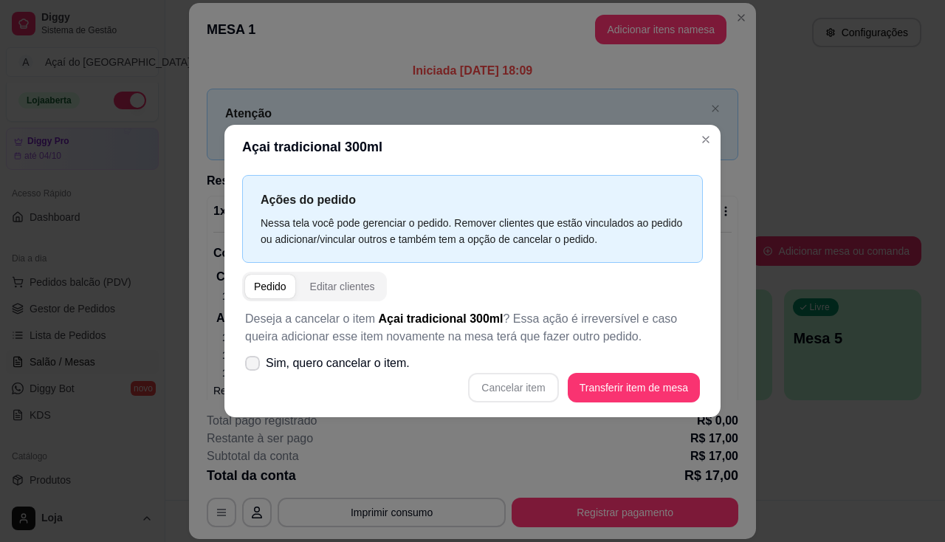
click at [371, 359] on span "Sim, quero cancelar o item." at bounding box center [338, 363] width 144 height 18
click at [254, 366] on input "Sim, quero cancelar o item." at bounding box center [249, 371] width 10 height 10
checkbox input "true"
click at [539, 391] on button "Cancelar item" at bounding box center [513, 388] width 90 height 30
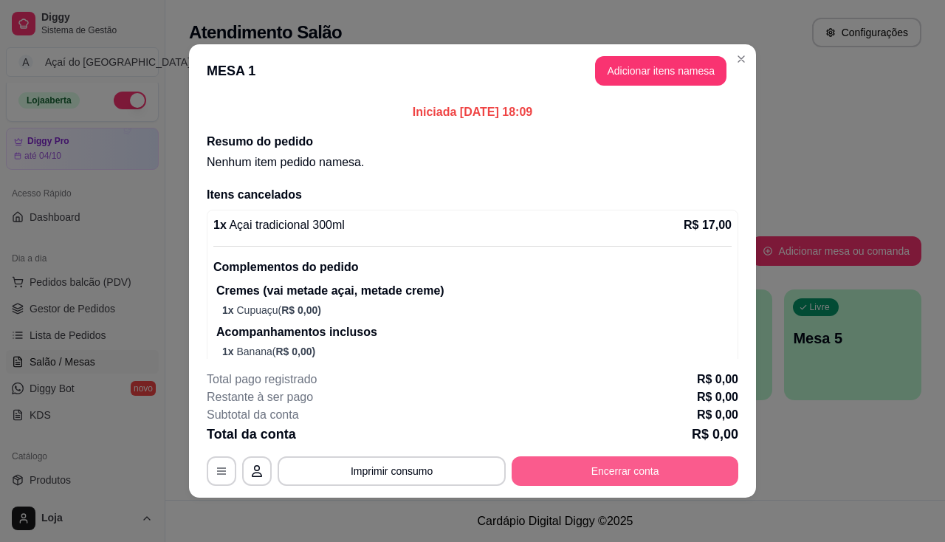
click at [566, 464] on button "Encerrar conta" at bounding box center [625, 471] width 227 height 30
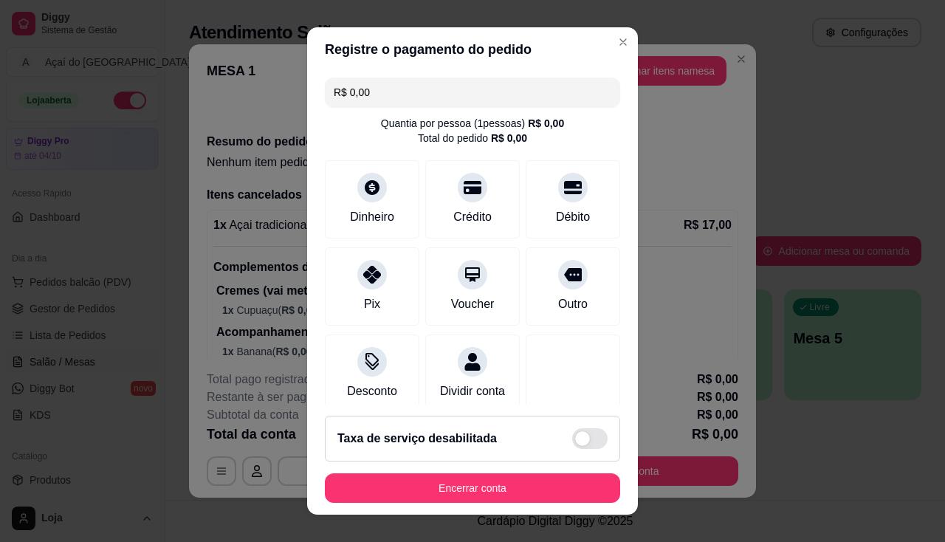
click at [532, 505] on footer "Taxa de serviço desabilitada Encerrar conta" at bounding box center [472, 459] width 331 height 111
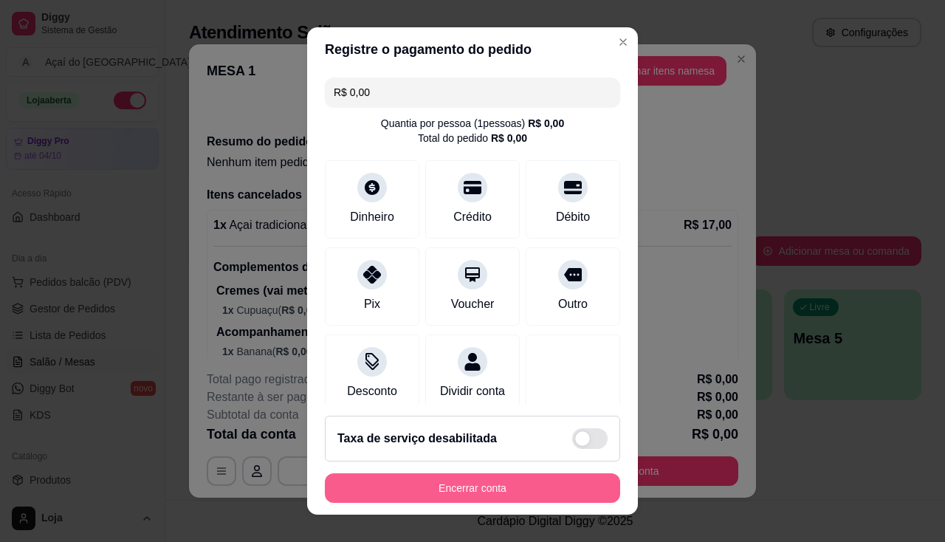
click at [530, 489] on button "Encerrar conta" at bounding box center [472, 488] width 295 height 30
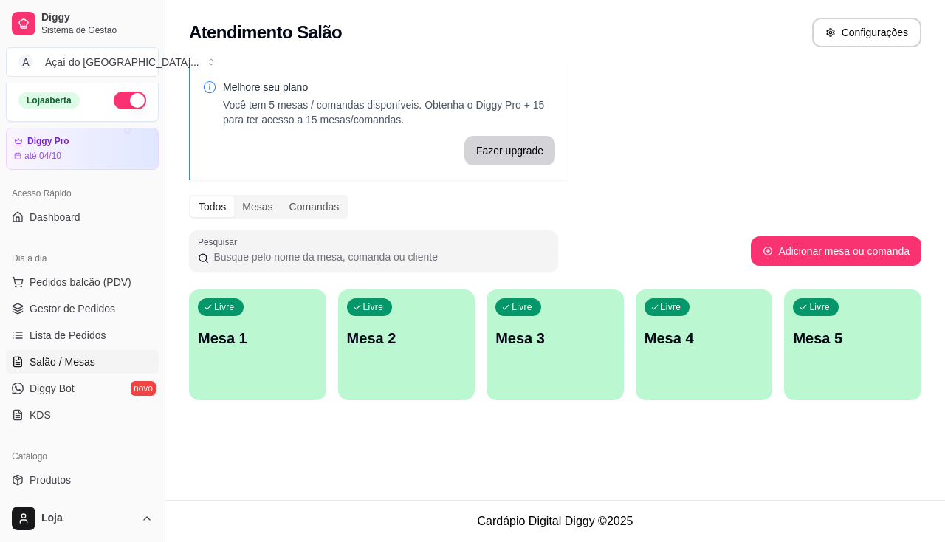
click at [92, 359] on span "Salão / Mesas" at bounding box center [63, 361] width 66 height 15
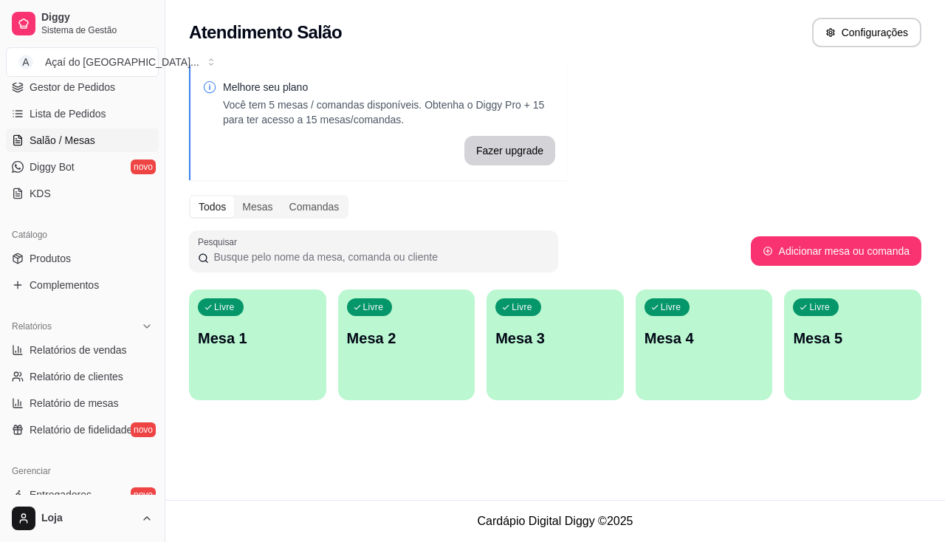
scroll to position [151, 0]
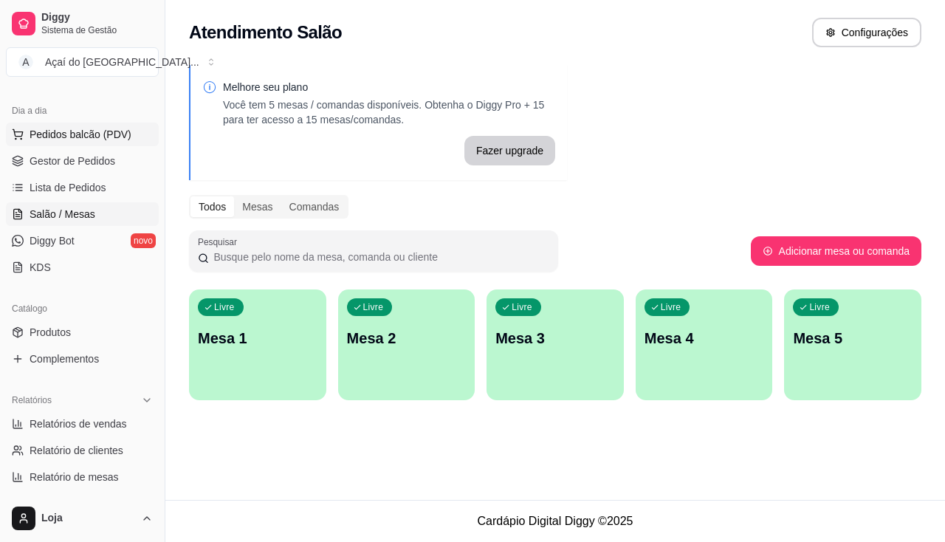
click at [92, 139] on span "Pedidos balcão (PDV)" at bounding box center [81, 134] width 102 height 15
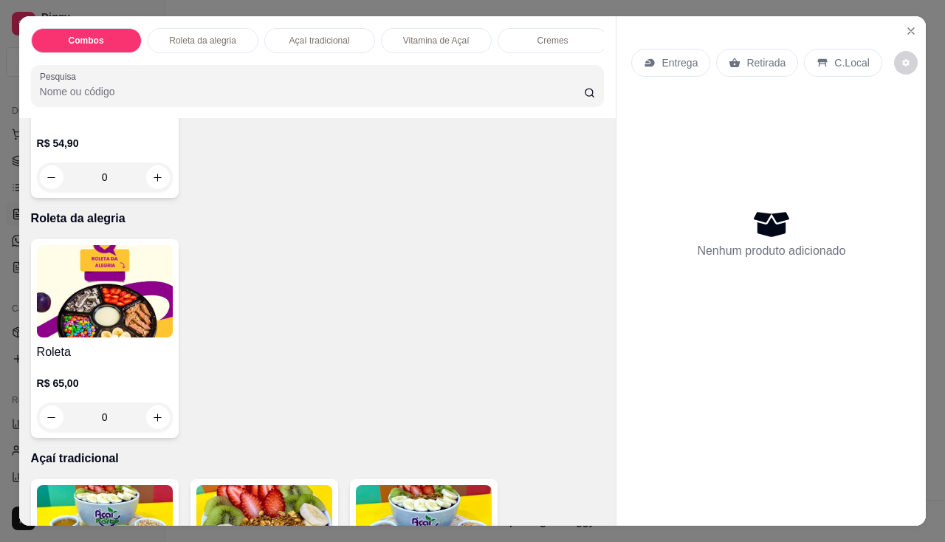
scroll to position [517, 0]
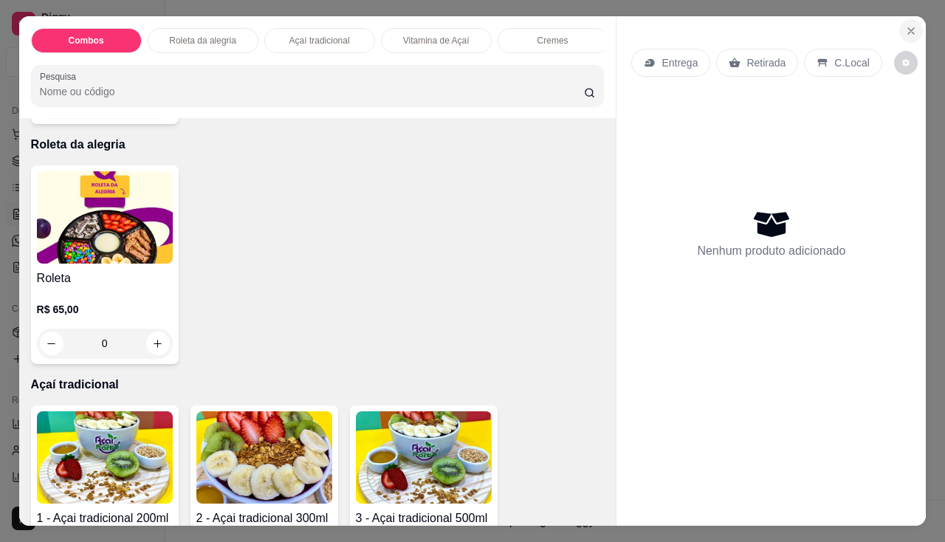
click at [842, 25] on icon "Close" at bounding box center [911, 31] width 12 height 12
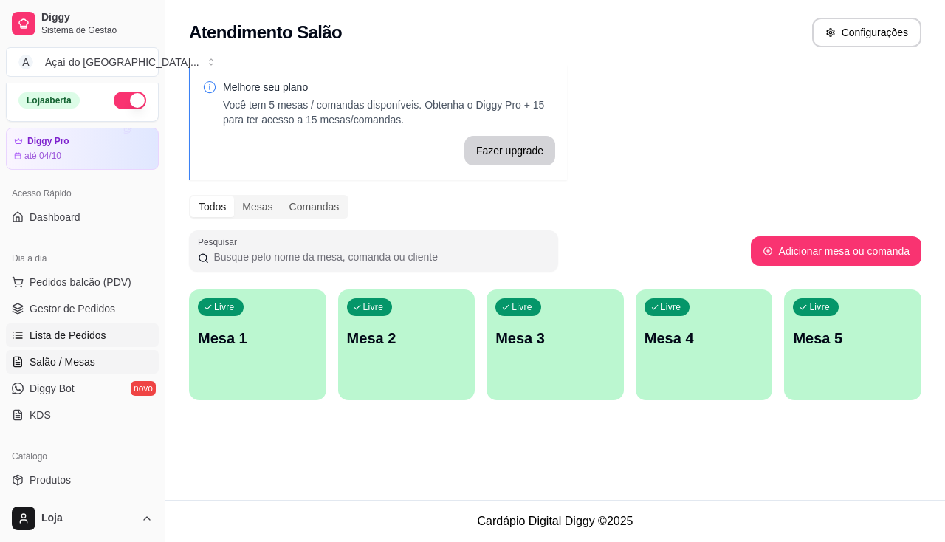
scroll to position [78, 0]
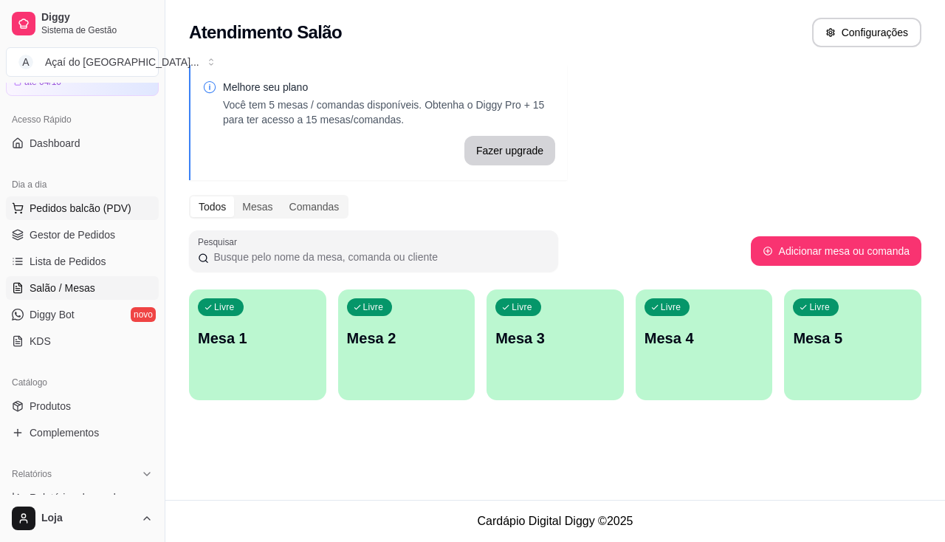
click at [111, 212] on span "Pedidos balcão (PDV)" at bounding box center [81, 208] width 102 height 15
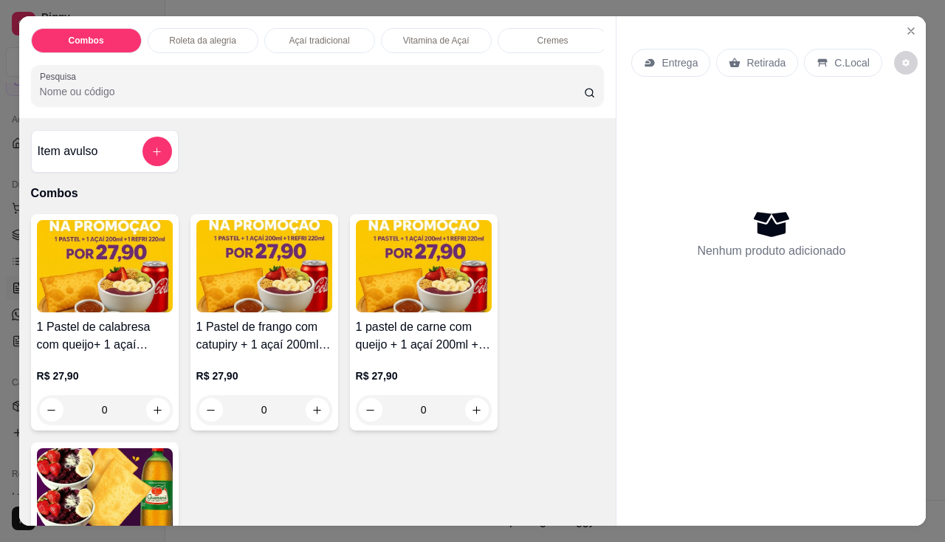
click at [842, 182] on div "Combos Roleta da alegria Açaí tradicional Vitamina de Açaí Cremes Pastéis Pasté…" at bounding box center [472, 271] width 945 height 542
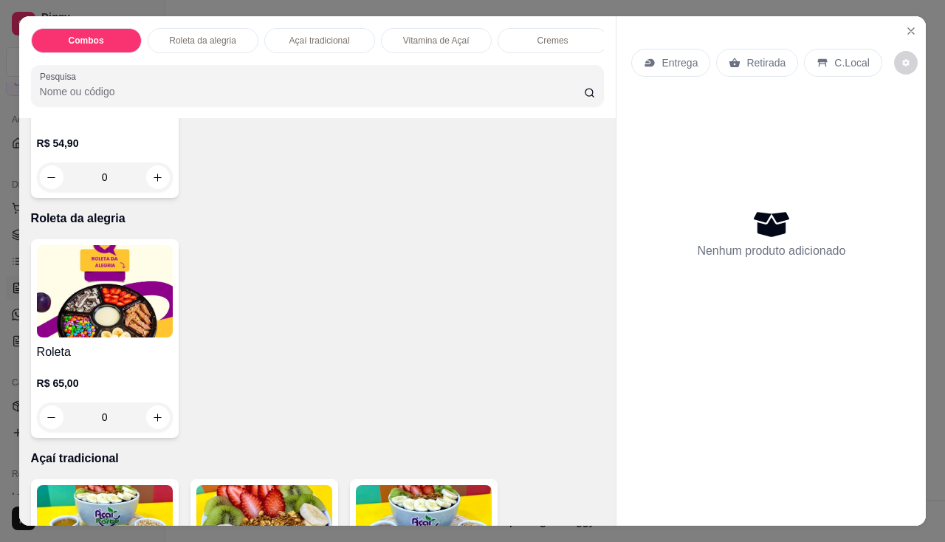
scroll to position [664, 0]
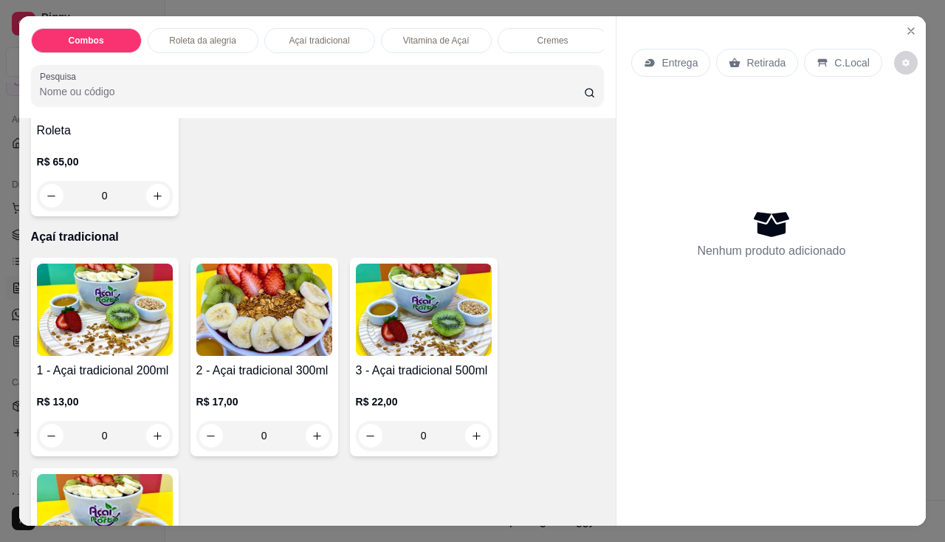
click at [138, 340] on img at bounding box center [105, 310] width 136 height 92
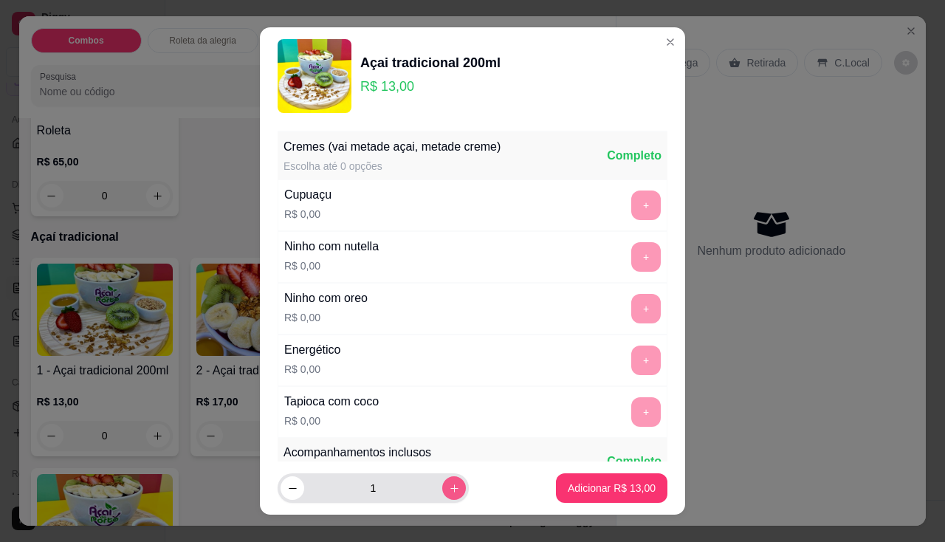
click at [447, 485] on button "increase-product-quantity" at bounding box center [454, 488] width 24 height 24
type input "2"
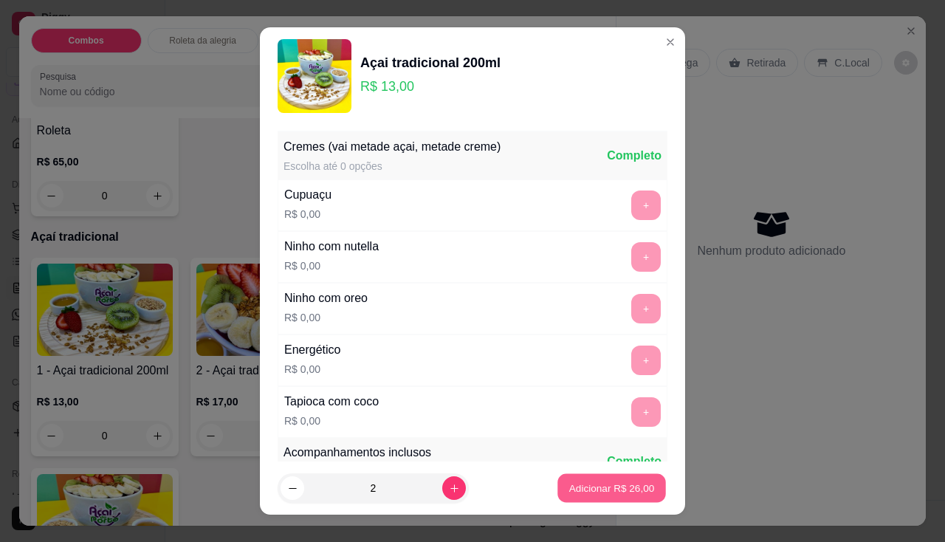
click at [597, 489] on p "Adicionar R$ 26,00" at bounding box center [612, 488] width 86 height 14
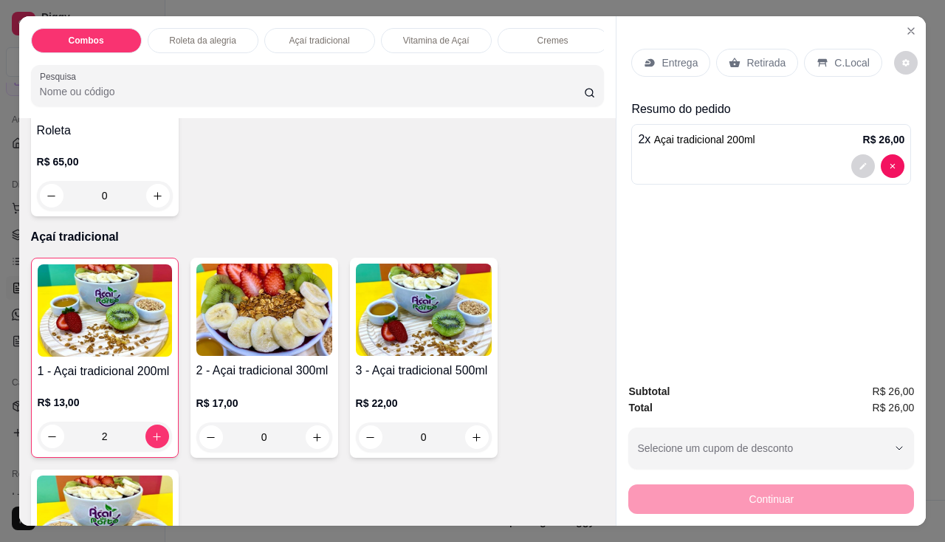
click at [681, 63] on p "Entrega" at bounding box center [680, 62] width 36 height 15
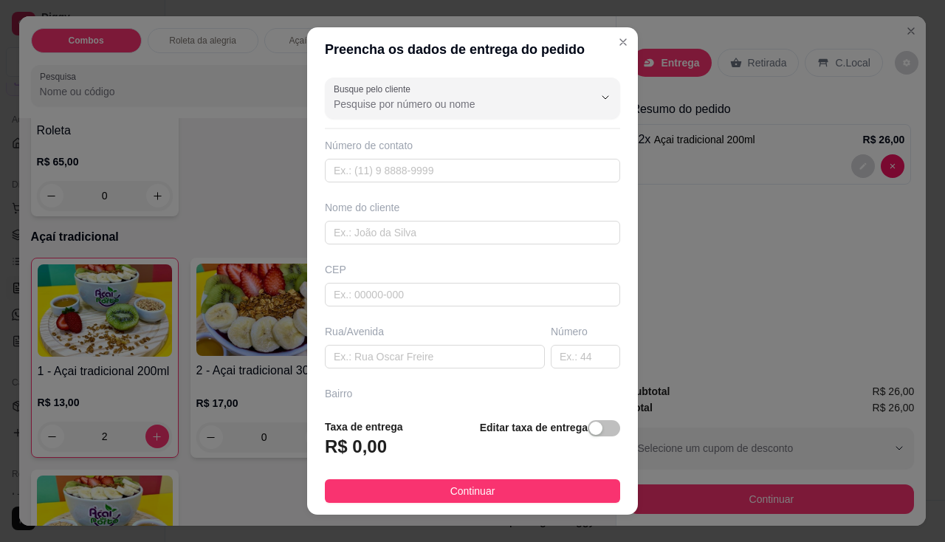
scroll to position [162, 0]
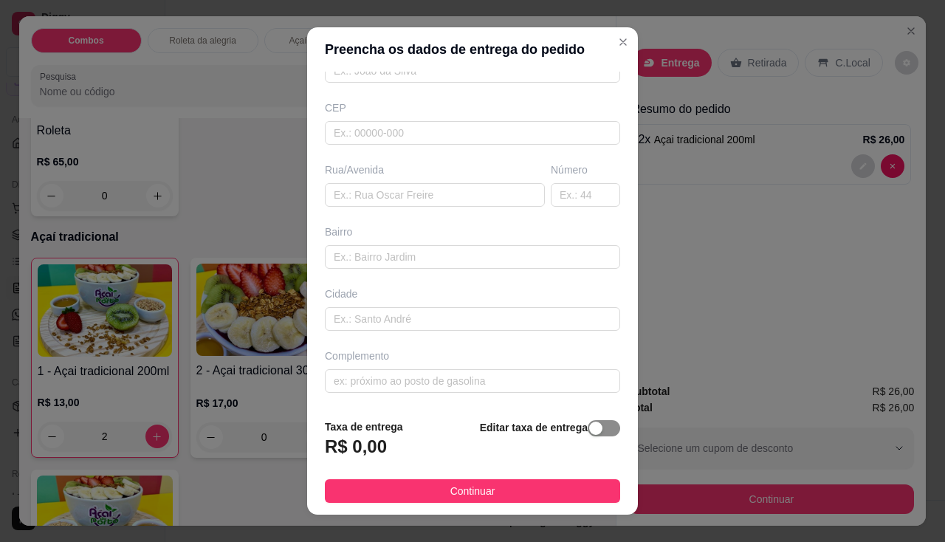
click at [594, 427] on span "button" at bounding box center [604, 428] width 32 height 16
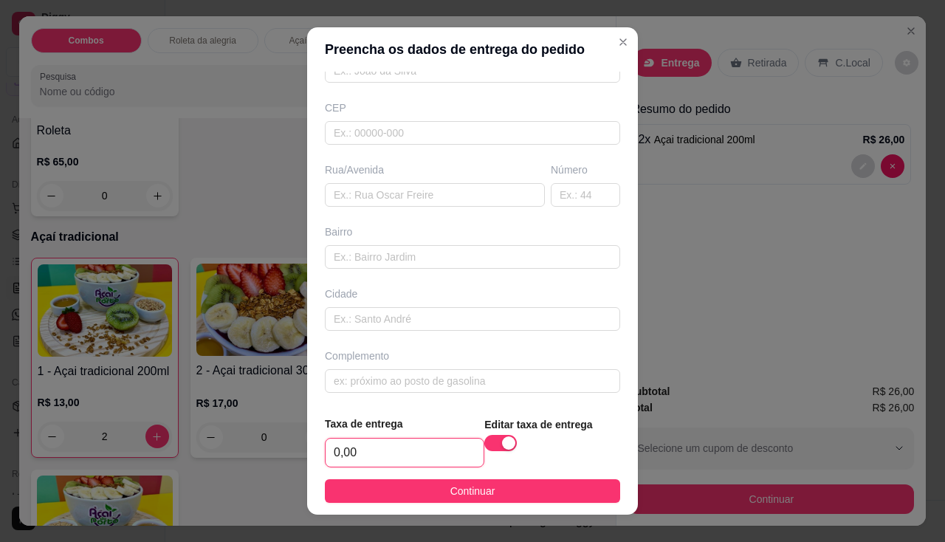
click at [350, 440] on input "0,00" at bounding box center [405, 453] width 158 height 28
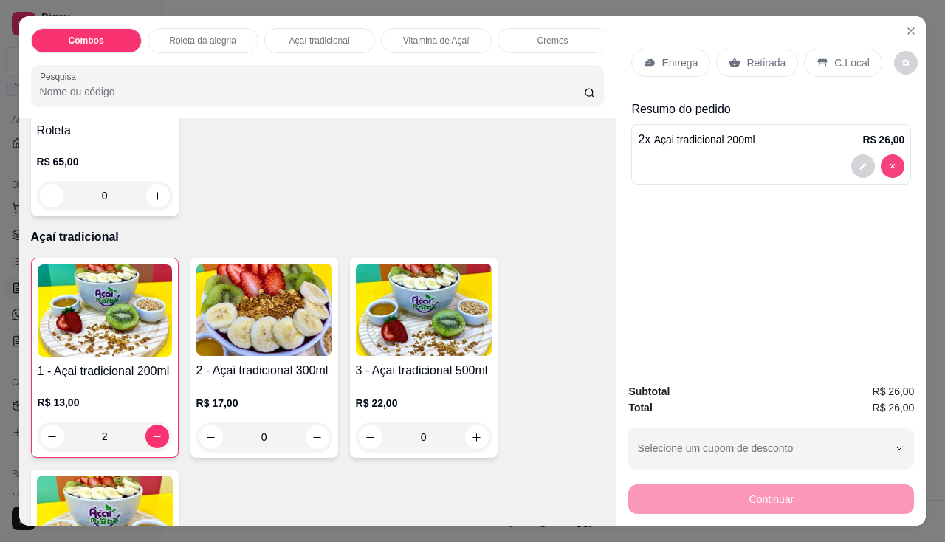
type input "0"
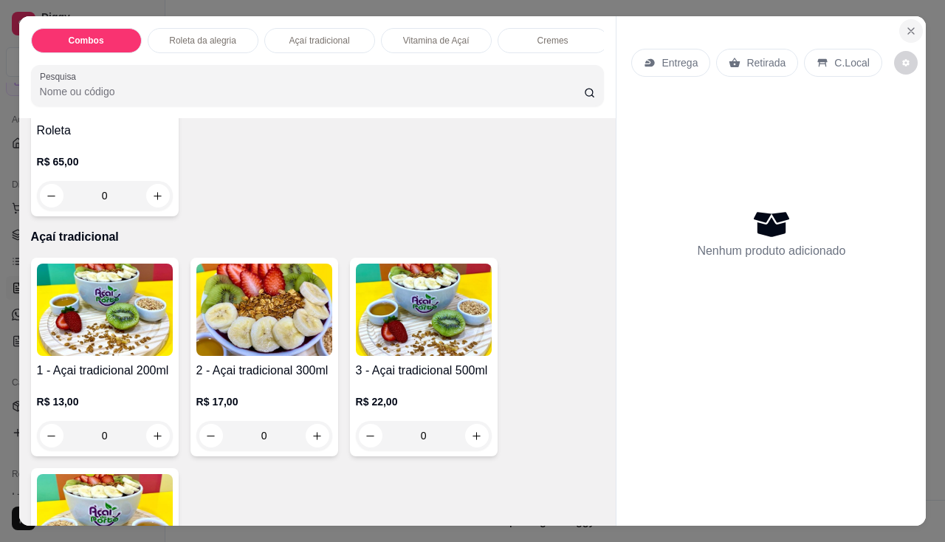
click at [842, 22] on button "Close" at bounding box center [911, 31] width 24 height 24
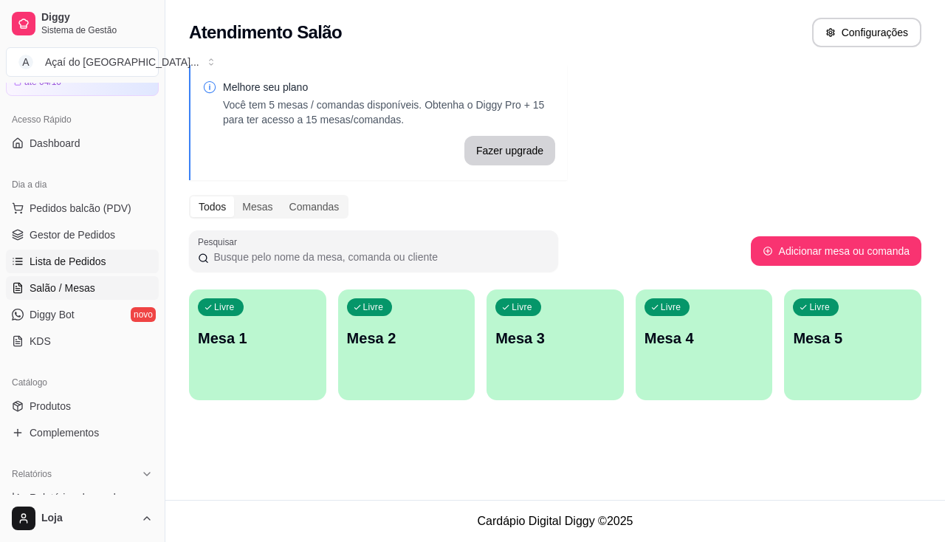
click at [7, 260] on link "Lista de Pedidos" at bounding box center [82, 262] width 153 height 24
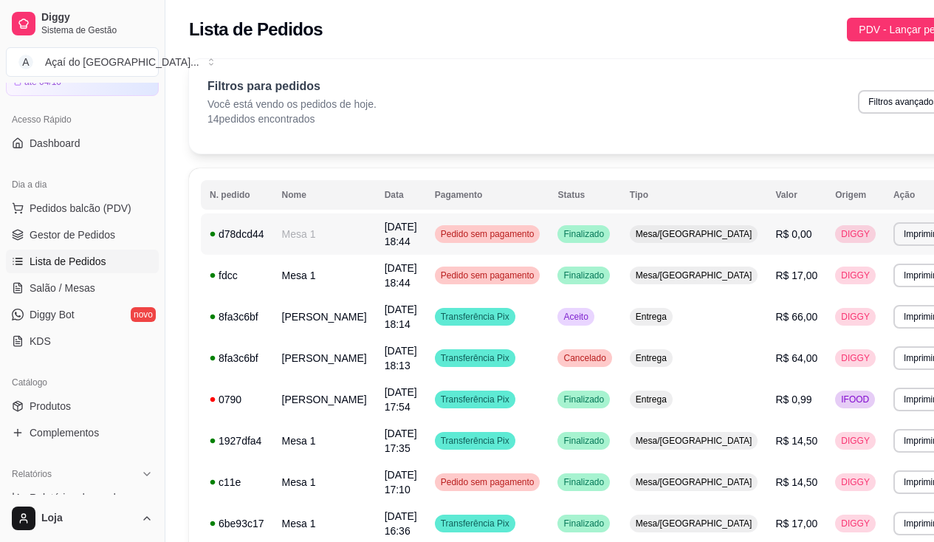
click at [295, 238] on td "Mesa 1" at bounding box center [324, 233] width 103 height 41
click at [288, 313] on td "[PERSON_NAME]" at bounding box center [324, 316] width 103 height 41
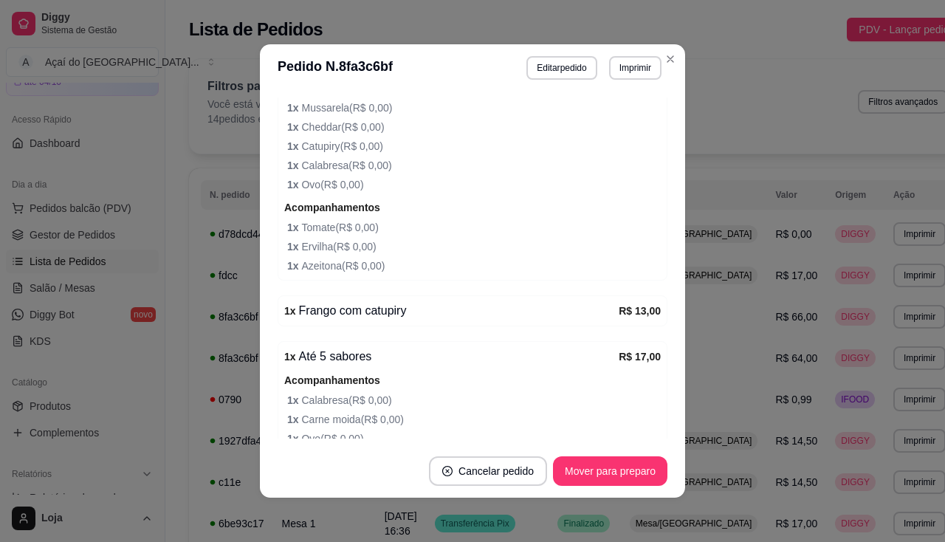
scroll to position [845, 0]
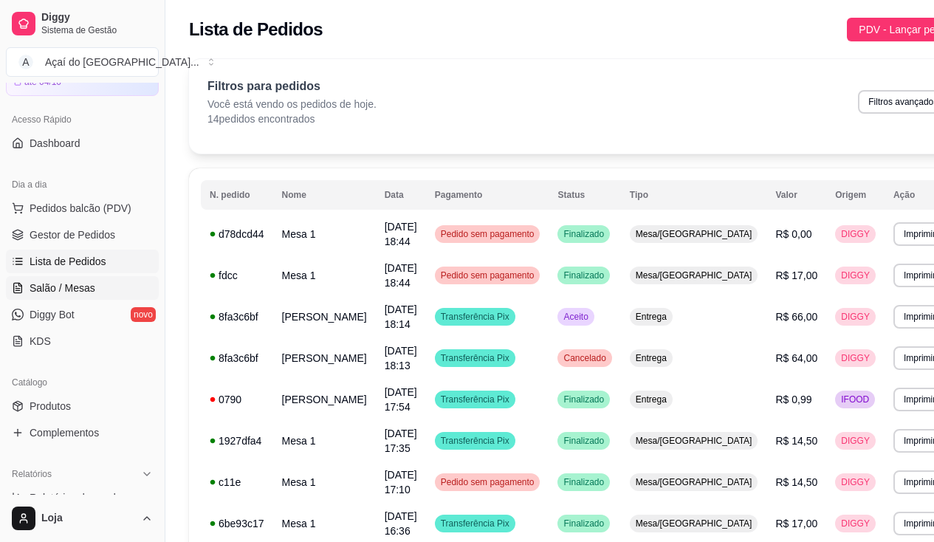
click at [79, 281] on span "Salão / Mesas" at bounding box center [63, 288] width 66 height 15
